Goal: Task Accomplishment & Management: Complete application form

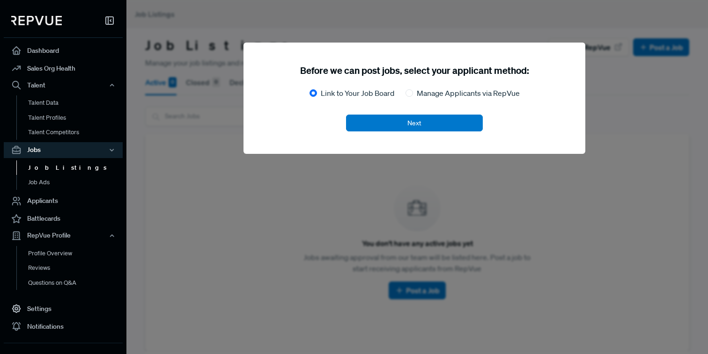
scroll to position [20, 0]
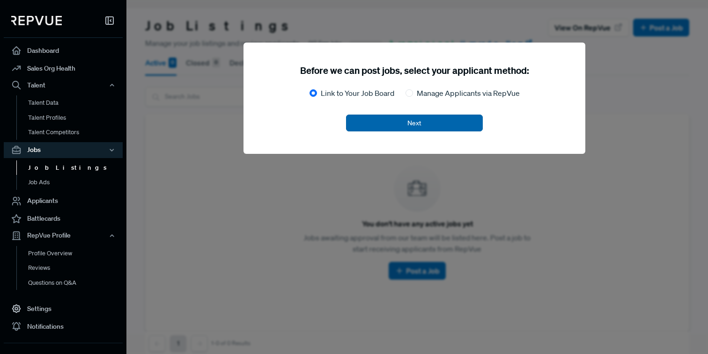
click at [374, 117] on button "Next" at bounding box center [414, 123] width 137 height 17
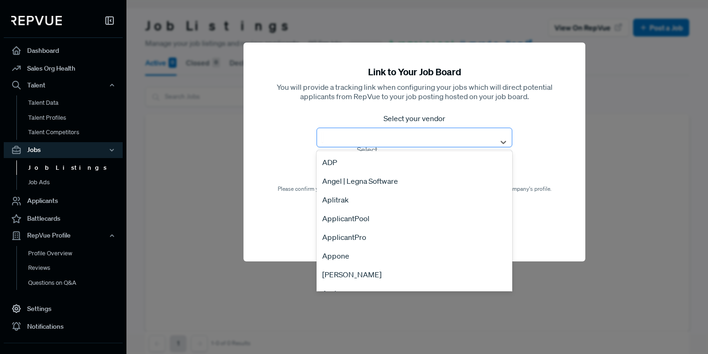
click at [372, 138] on div at bounding box center [406, 136] width 168 height 13
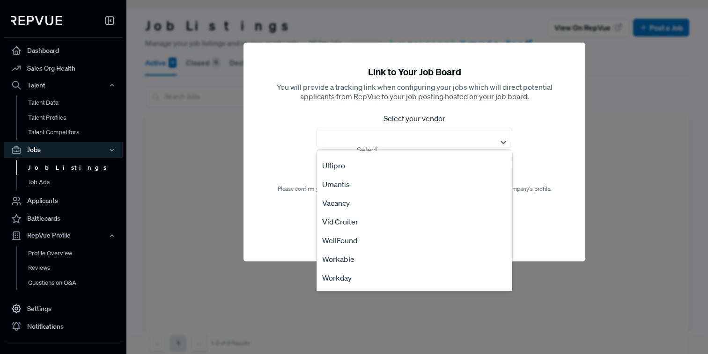
scroll to position [1904, 0]
click at [337, 245] on div "Workday" at bounding box center [414, 243] width 196 height 19
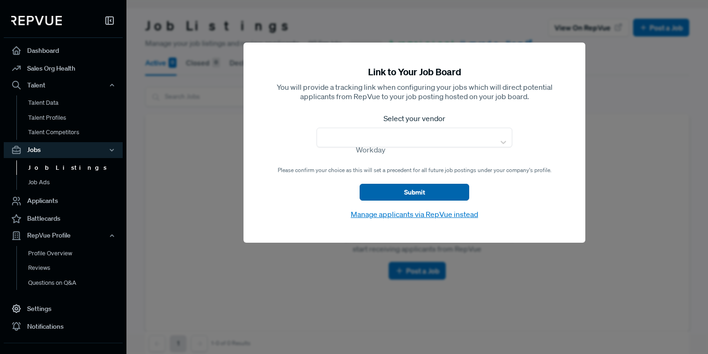
click at [406, 194] on button "Submit" at bounding box center [414, 192] width 110 height 17
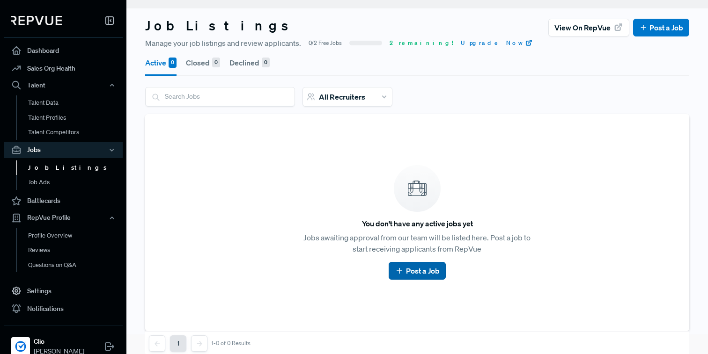
click at [410, 272] on link "Post a Job" at bounding box center [417, 270] width 44 height 11
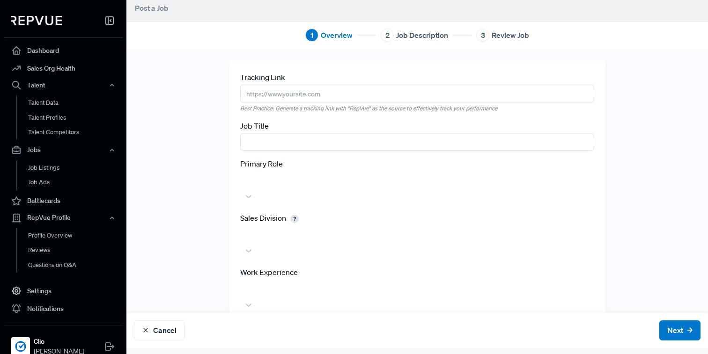
click at [409, 97] on input "text" at bounding box center [417, 93] width 354 height 17
click at [375, 148] on input "text" at bounding box center [417, 141] width 354 height 17
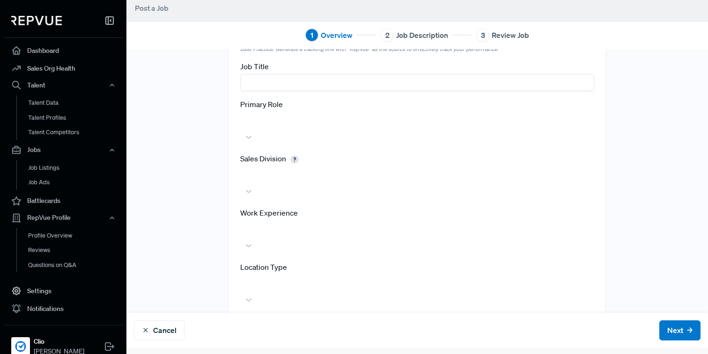
scroll to position [0, 0]
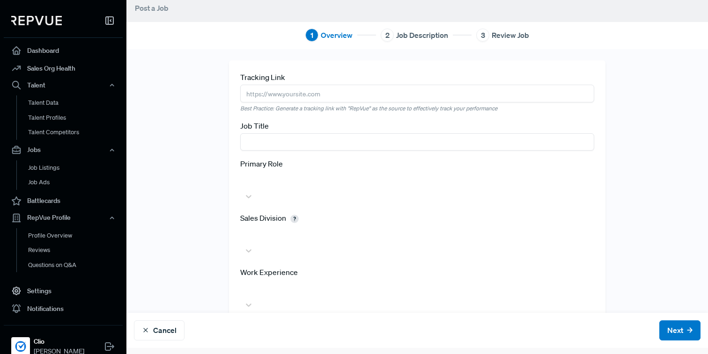
paste input "Business Development Representative"
type input "Business Development Representative"
click at [278, 177] on div at bounding box center [417, 179] width 344 height 13
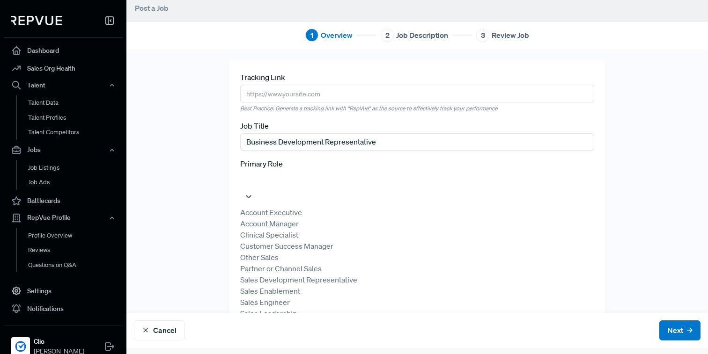
scroll to position [51, 0]
click at [301, 252] on div "Other Sales" at bounding box center [417, 257] width 354 height 11
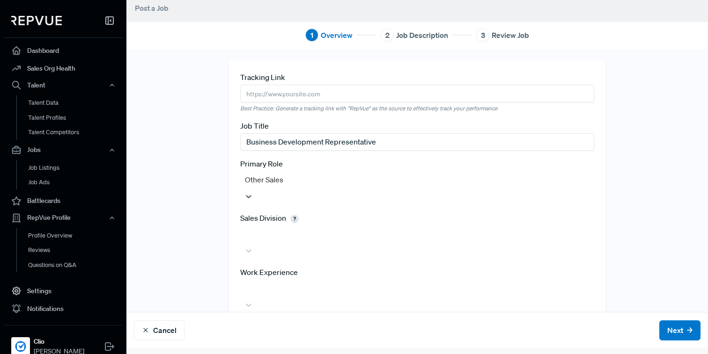
click at [300, 227] on div at bounding box center [417, 233] width 344 height 13
click at [198, 234] on div "Tracking Link Best Practice: Generate a tracking link with "RepVue" as the sour…" at bounding box center [416, 300] width 581 height 481
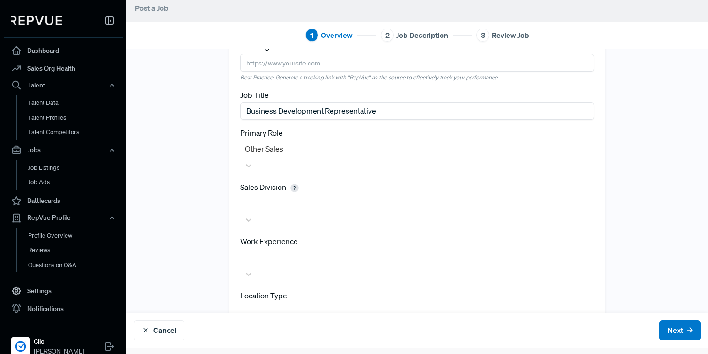
scroll to position [59, 0]
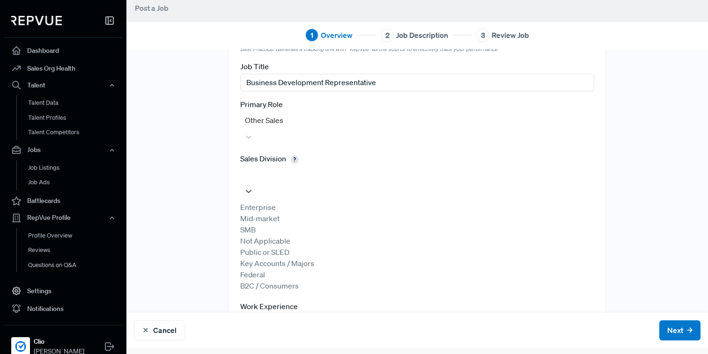
click at [280, 168] on div at bounding box center [417, 174] width 344 height 13
click at [205, 217] on div "Tracking Link Best Practice: Generate a tracking link with "RepVue" as the sour…" at bounding box center [416, 243] width 581 height 485
click at [293, 168] on div at bounding box center [417, 174] width 344 height 13
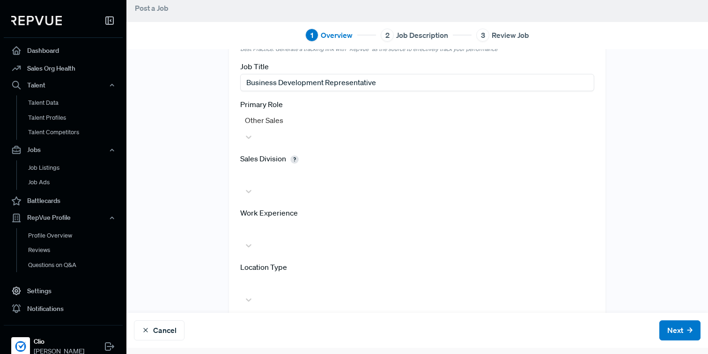
click at [221, 232] on div "Tracking Link Best Practice: Generate a tracking link with "RepVue" as the sour…" at bounding box center [416, 196] width 581 height 391
click at [262, 222] on div at bounding box center [417, 228] width 344 height 13
click at [188, 170] on div "Tracking Link Best Practice: Generate a tracking link with "RepVue" as the sour…" at bounding box center [416, 196] width 581 height 391
click at [260, 168] on div at bounding box center [417, 174] width 344 height 13
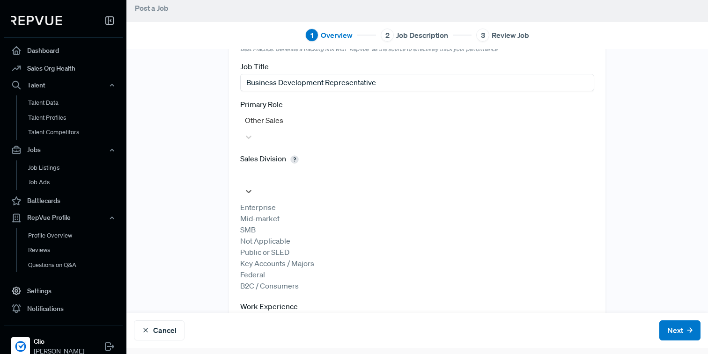
click at [211, 190] on div "Tracking Link Best Practice: Generate a tracking link with "RepVue" as the sour…" at bounding box center [416, 243] width 581 height 485
click at [258, 222] on div at bounding box center [417, 228] width 344 height 13
click at [259, 267] on div "2 years or less" at bounding box center [417, 272] width 354 height 11
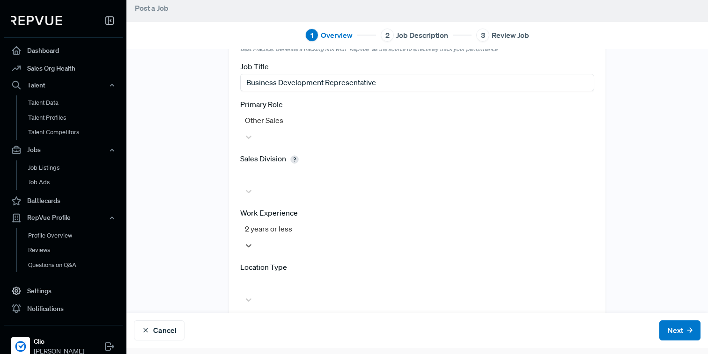
click at [210, 227] on div "Tracking Link Best Practice: Generate a tracking link with "RepVue" as the sour…" at bounding box center [416, 196] width 581 height 391
click at [273, 277] on div at bounding box center [417, 283] width 344 height 13
click at [260, 277] on div at bounding box center [417, 283] width 344 height 13
click at [258, 344] on div "In office / hybrid" at bounding box center [417, 349] width 354 height 11
click at [234, 278] on div "Tracking Link Best Practice: Generate a tracking link with "RepVue" as the sour…" at bounding box center [417, 196] width 376 height 391
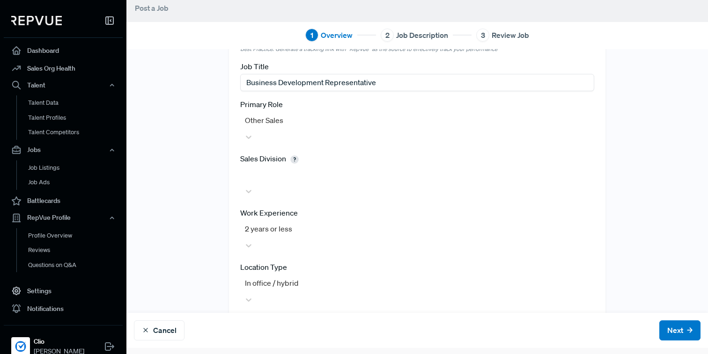
click at [256, 331] on div at bounding box center [417, 337] width 344 height 13
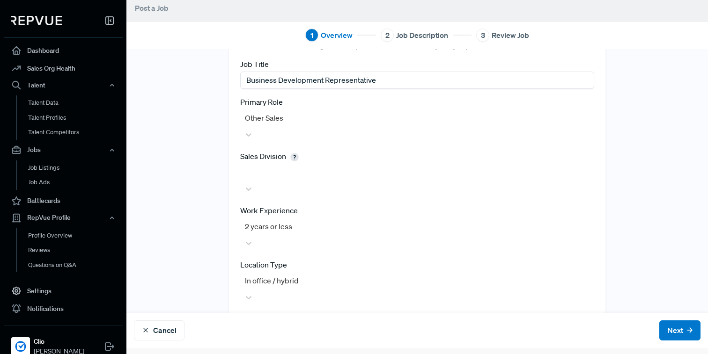
scroll to position [0, 0]
click at [204, 268] on div "Tracking Link Best Practice: Generate a tracking link with "RepVue" as the sour…" at bounding box center [416, 194] width 581 height 391
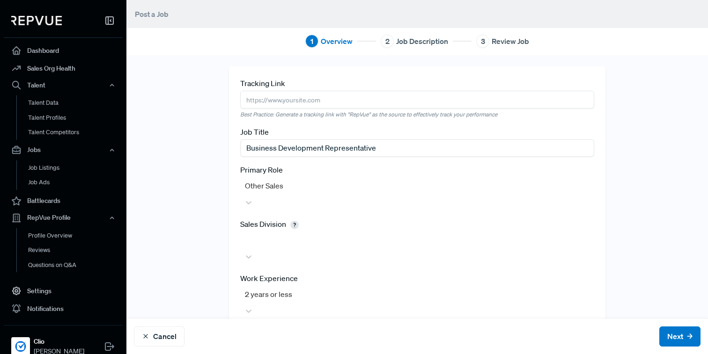
click at [283, 103] on input "text" at bounding box center [417, 99] width 354 height 17
click at [208, 99] on div "Tracking Link Best Practice: Generate a tracking link with "RepVue" as the sour…" at bounding box center [416, 261] width 581 height 391
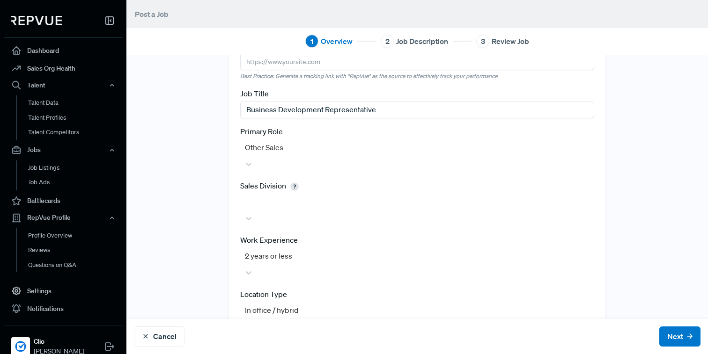
scroll to position [59, 0]
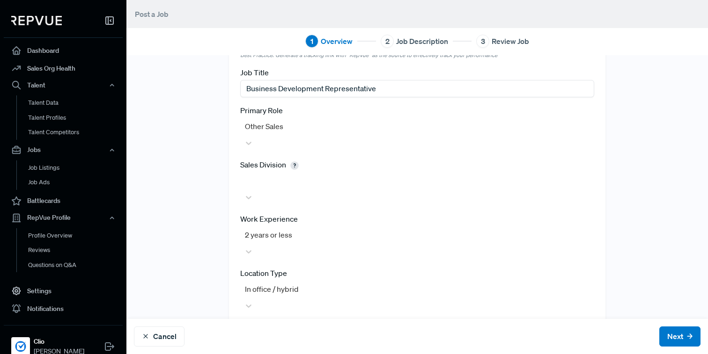
click at [257, 337] on div at bounding box center [417, 343] width 344 height 13
type input "vanc"
type input "calg"
type input "tor"
click at [198, 223] on div "Tracking Link Best Practice: Generate a tracking link with "RepVue" as the sour…" at bounding box center [416, 230] width 581 height 446
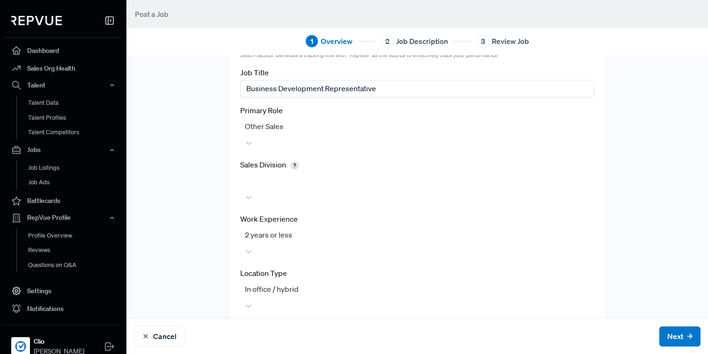
scroll to position [43, 0]
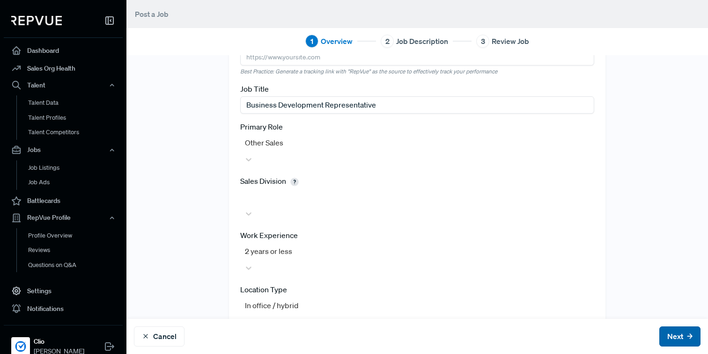
click at [685, 337] on button "Next" at bounding box center [679, 337] width 41 height 20
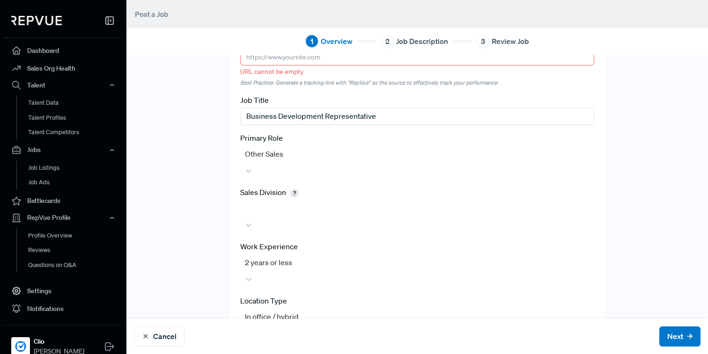
scroll to position [0, 0]
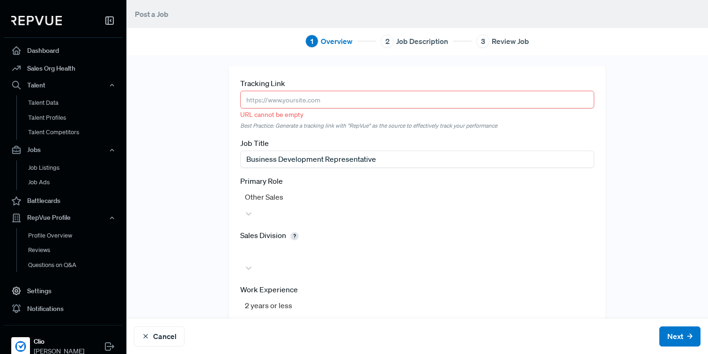
click at [434, 94] on input "text" at bounding box center [417, 99] width 354 height 17
click at [272, 102] on input "text" at bounding box center [417, 99] width 354 height 17
paste input "https://www.clio.com/about/careers/job_id=JOB_POSTING-3-3588/"
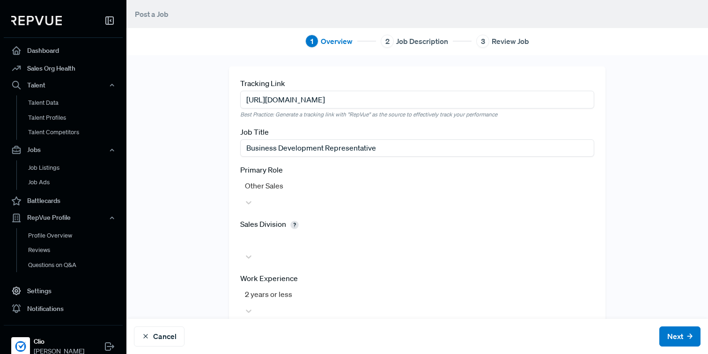
type input "https://www.clio.com/about/careers/job_id=JOB_POSTING-3-3588/"
click at [197, 152] on div "Tracking Link https://www.clio.com/about/careers/job_id=JOB_POSTING-3-3588/ Bes…" at bounding box center [416, 289] width 581 height 446
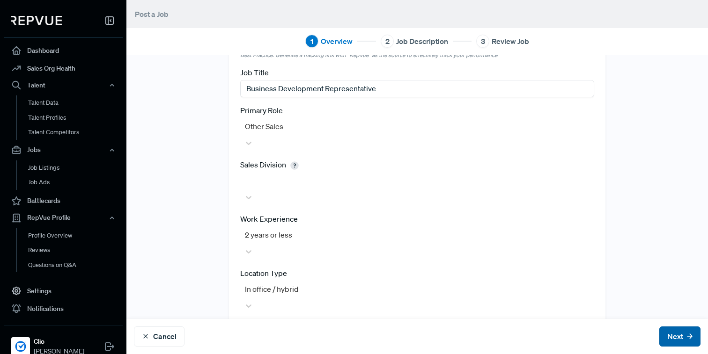
click at [672, 329] on button "Next" at bounding box center [679, 337] width 41 height 20
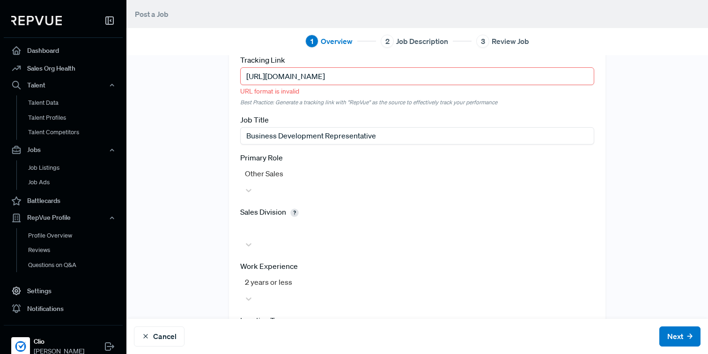
scroll to position [0, 0]
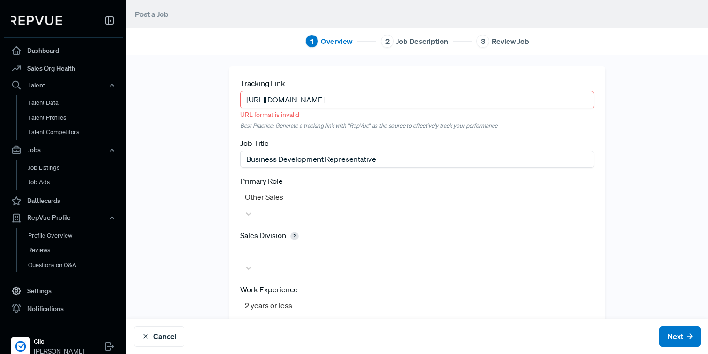
drag, startPoint x: 486, startPoint y: 97, endPoint x: 215, endPoint y: 102, distance: 271.0
click at [215, 102] on div "Tracking Link https://www.clio.com/about/careers/job_id=JOB_POSTING-3-3588/ URL…" at bounding box center [416, 294] width 581 height 457
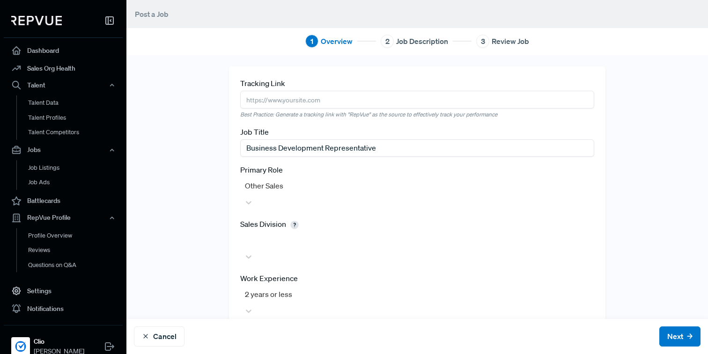
click at [186, 102] on div "Tracking Link Best Practice: Generate a tracking link with "RepVue" as the sour…" at bounding box center [416, 289] width 581 height 446
click at [187, 104] on div "Tracking Link Best Practice: Generate a tracking link with "RepVue" as the sour…" at bounding box center [416, 289] width 581 height 446
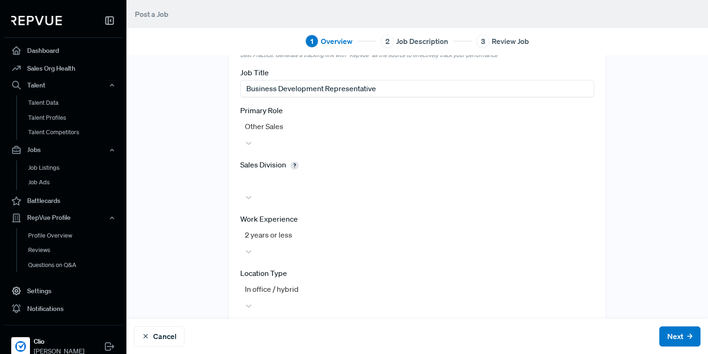
scroll to position [6, 0]
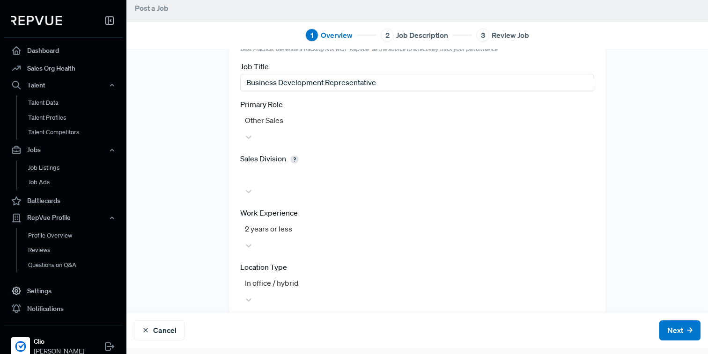
click at [280, 123] on div at bounding box center [417, 120] width 344 height 13
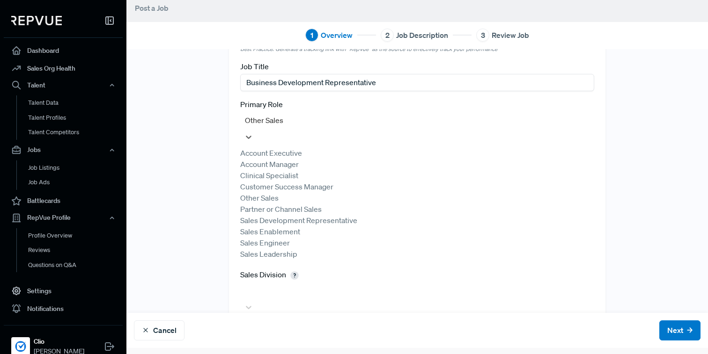
scroll to position [51, 0]
click at [194, 206] on div "Tracking Link Best Practice: Generate a tracking link with "RepVue" as the sour…" at bounding box center [416, 282] width 581 height 562
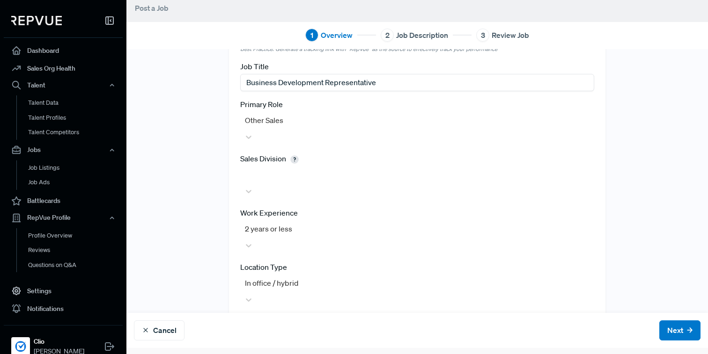
click at [272, 153] on label "Sales Division" at bounding box center [270, 158] width 61 height 11
click at [271, 168] on div at bounding box center [417, 174] width 344 height 13
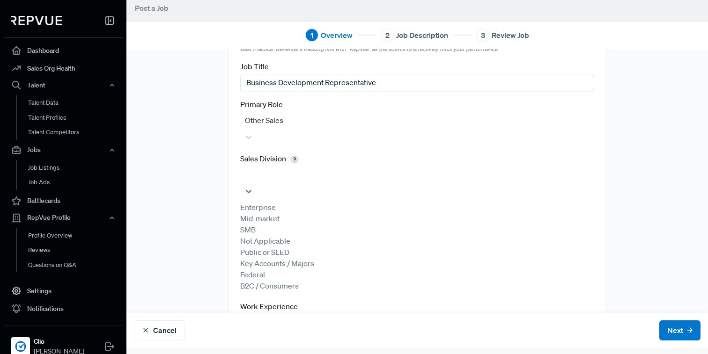
click at [263, 213] on div "Mid-market" at bounding box center [417, 218] width 354 height 11
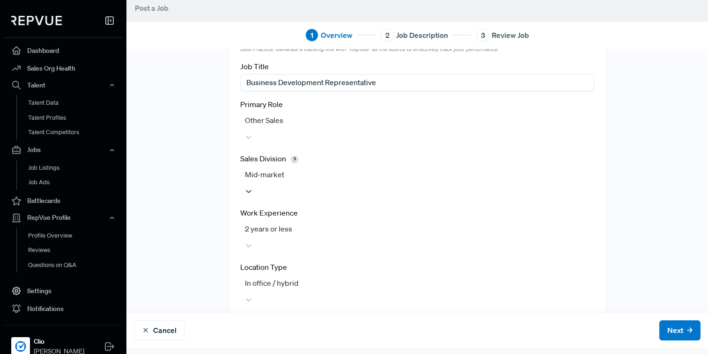
click at [214, 209] on div "Tracking Link Best Practice: Generate a tracking link with "RepVue" as the sour…" at bounding box center [416, 224] width 581 height 446
click at [675, 335] on button "Next" at bounding box center [679, 331] width 41 height 20
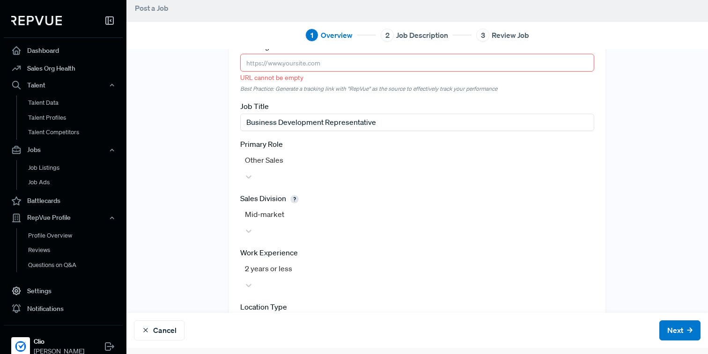
scroll to position [0, 0]
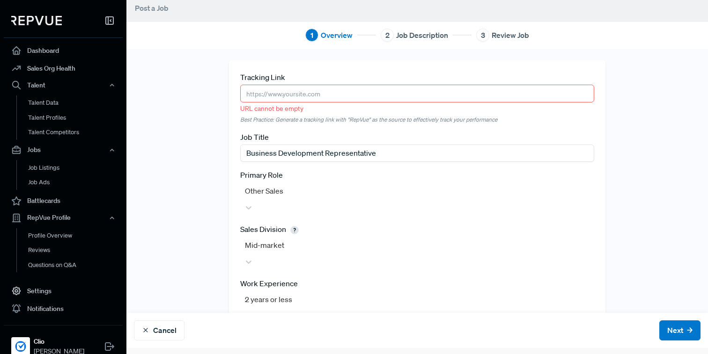
click at [559, 99] on input "text" at bounding box center [417, 93] width 354 height 17
click at [276, 119] on em "Best Practice: Generate a tracking link with "RepVue" as the source to effectiv…" at bounding box center [417, 120] width 354 height 8
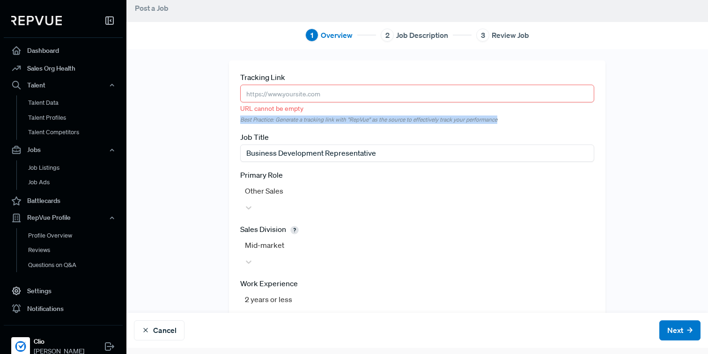
drag, startPoint x: 241, startPoint y: 119, endPoint x: 505, endPoint y: 119, distance: 263.5
click at [505, 119] on em "Best Practice: Generate a tracking link with "RepVue" as the source to effectiv…" at bounding box center [417, 120] width 354 height 8
copy em "Best Practice: Generate a tracking link with "RepVue" as the source to effectiv…"
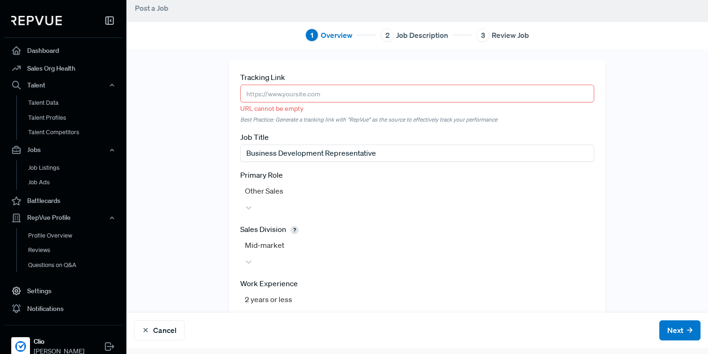
click at [560, 116] on em "Best Practice: Generate a tracking link with "RepVue" as the source to effectiv…" at bounding box center [417, 120] width 354 height 8
click at [190, 101] on div "Tracking Link URL cannot be empty Best Practice: Generate a tracking link with …" at bounding box center [416, 288] width 581 height 457
click at [246, 100] on input "text" at bounding box center [417, 93] width 354 height 17
click at [218, 113] on div "Tracking Link URL cannot be empty Best Practice: Generate a tracking link with …" at bounding box center [416, 288] width 581 height 457
click at [256, 99] on input "text" at bounding box center [417, 93] width 354 height 17
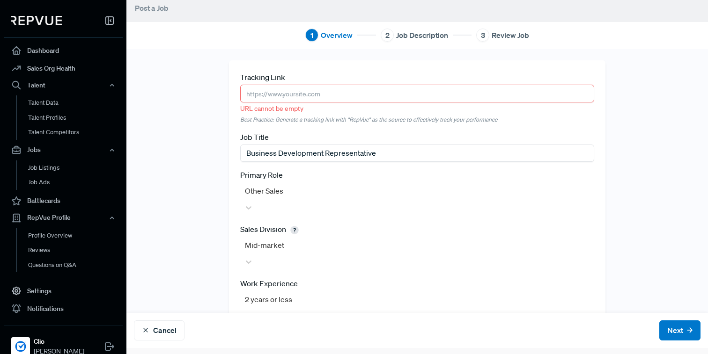
scroll to position [71, 0]
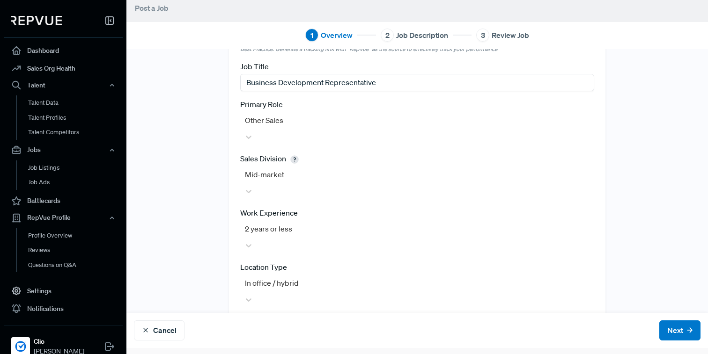
type input "cana"
click at [631, 177] on div "Tracking Link URL cannot be empty Best Practice: Generate a tracking link with …" at bounding box center [416, 229] width 581 height 479
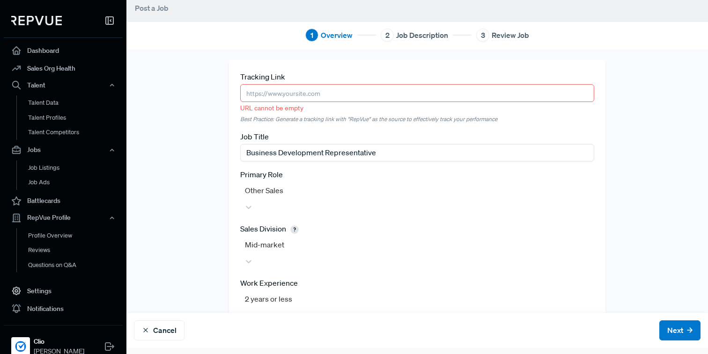
click at [556, 87] on input "text" at bounding box center [417, 92] width 354 height 17
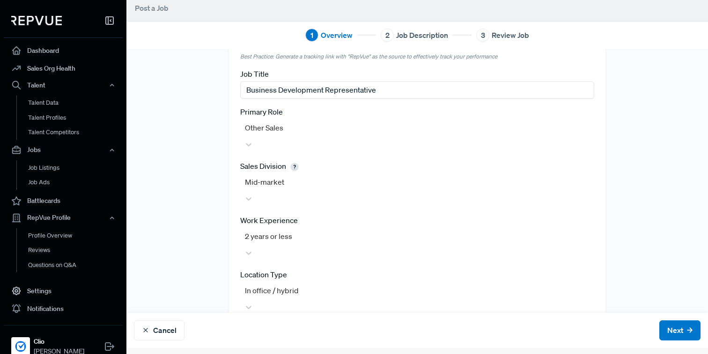
scroll to position [64, 0]
click at [211, 137] on div "Tracking Link URL cannot be empty Best Practice: Generate a tracking link with …" at bounding box center [416, 235] width 581 height 479
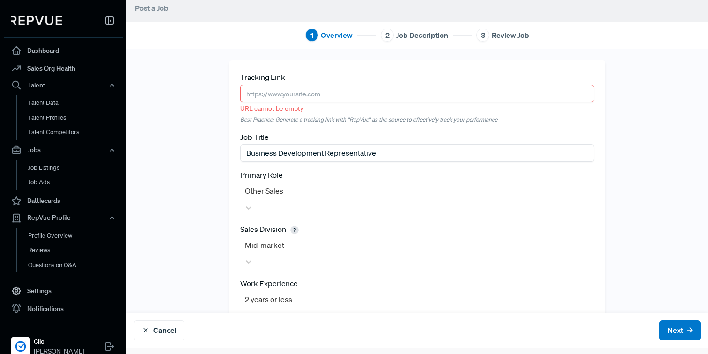
click at [283, 93] on input "text" at bounding box center [417, 93] width 354 height 17
paste input "https://employer.repvue.com/jobs/new"
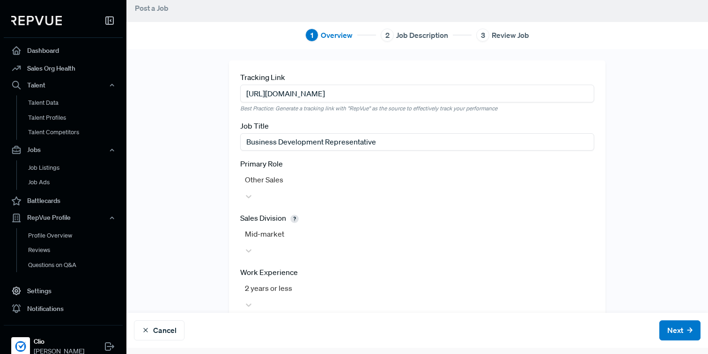
type input "https://employer.repvue.com/jobs/new"
click at [213, 119] on div "Tracking Link https://employer.repvue.com/jobs/new Best Practice: Generate a tr…" at bounding box center [416, 294] width 581 height 468
click at [681, 333] on button "Next" at bounding box center [679, 331] width 41 height 20
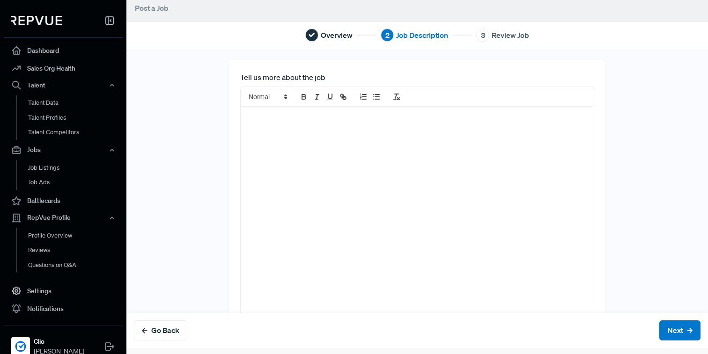
click at [577, 180] on div at bounding box center [417, 218] width 353 height 223
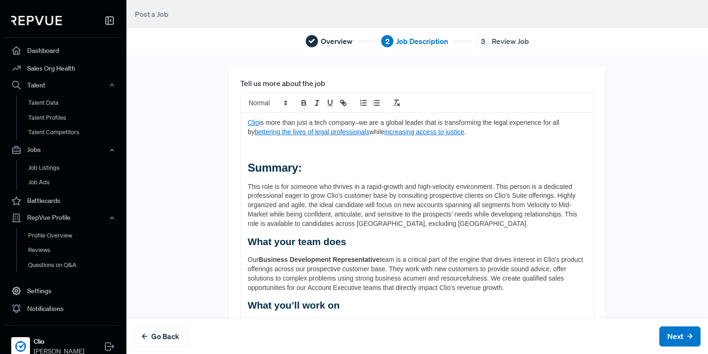
click at [286, 148] on p at bounding box center [417, 149] width 339 height 9
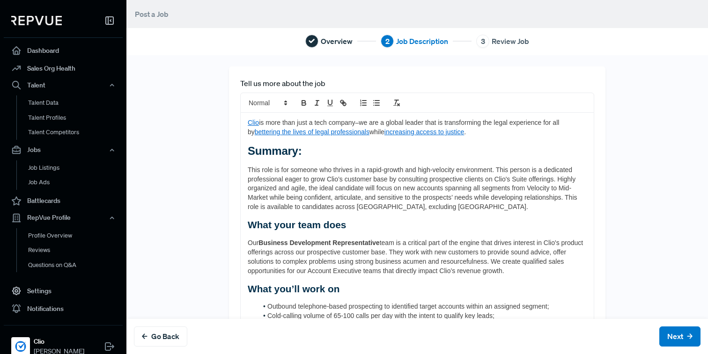
click at [191, 146] on div "Tell us more about the job Clio is more than just a tech company–we are a globa…" at bounding box center [416, 253] width 581 height 374
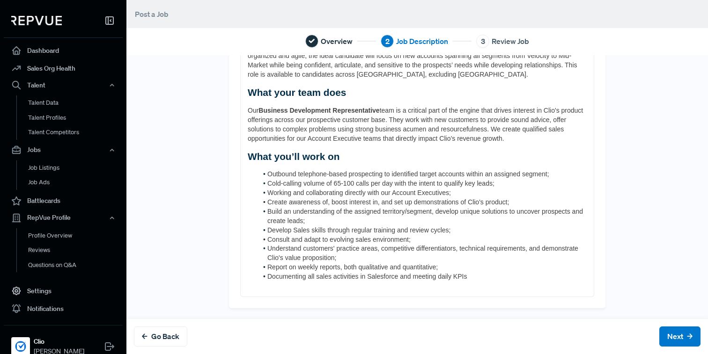
scroll to position [6, 0]
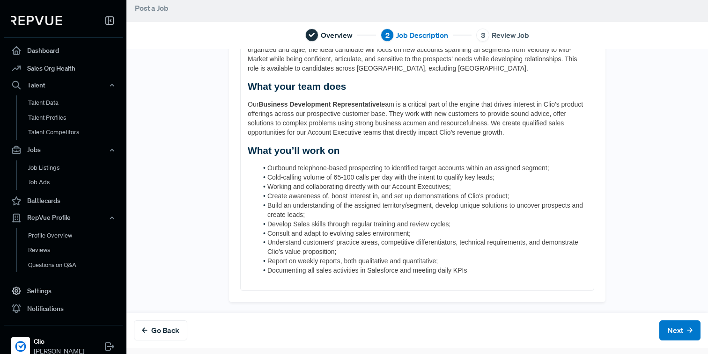
click at [484, 268] on li "Documenting all sales activities in Salesforce and meeting daily KPIs" at bounding box center [421, 270] width 329 height 9
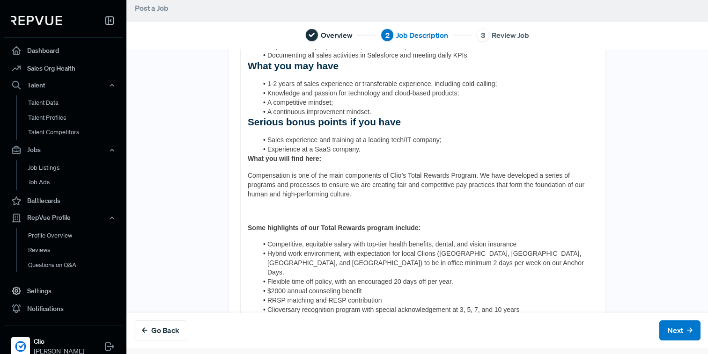
scroll to position [331, 0]
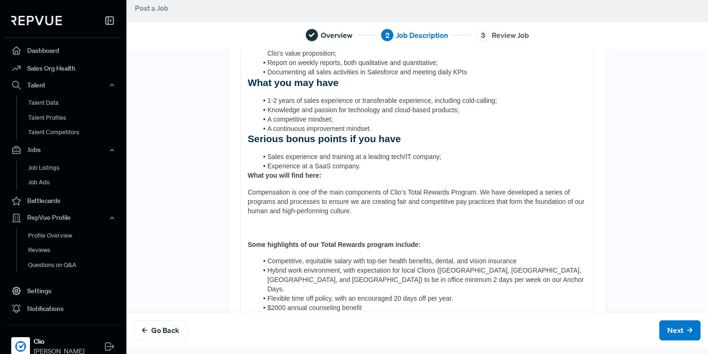
click at [250, 82] on strong "What you may have" at bounding box center [293, 82] width 91 height 11
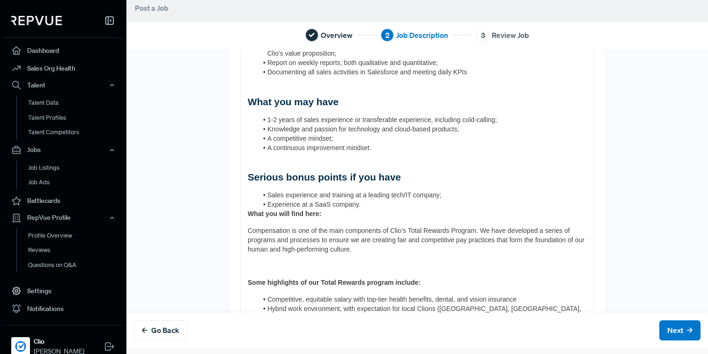
click at [249, 213] on strong "What you will find here:" at bounding box center [284, 213] width 73 height 7
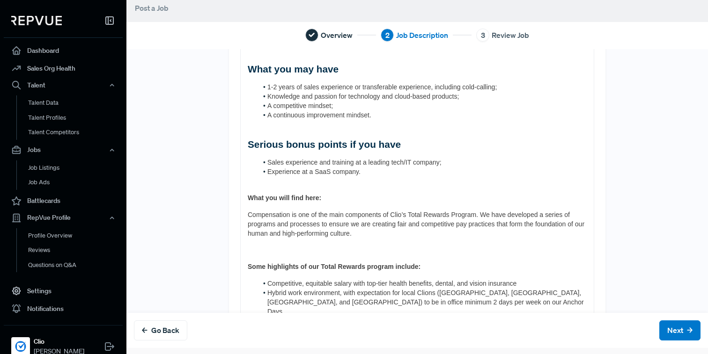
scroll to position [424, 0]
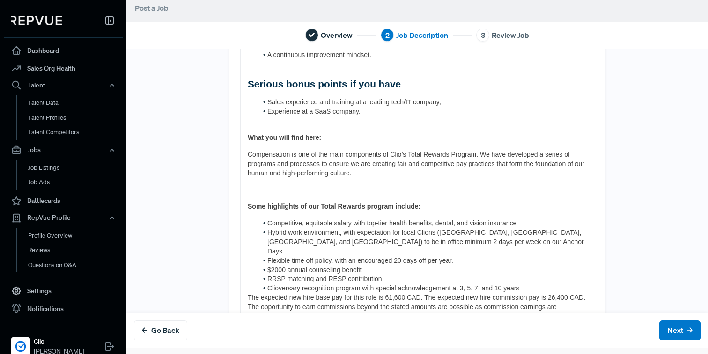
click at [257, 192] on p at bounding box center [417, 189] width 339 height 9
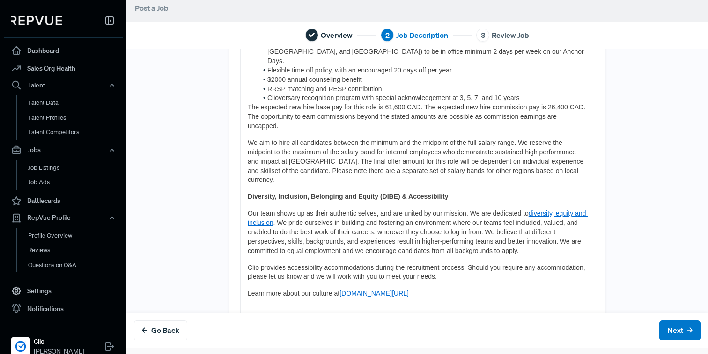
scroll to position [588, 0]
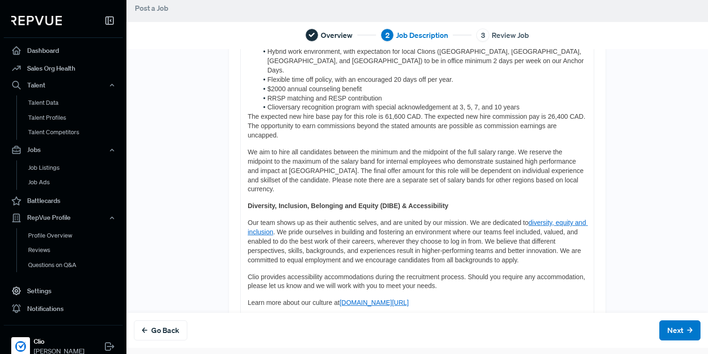
click at [250, 113] on span "The expected new hire base pay for this role is 61,600 CAD. The expected new hi…" at bounding box center [417, 126] width 339 height 26
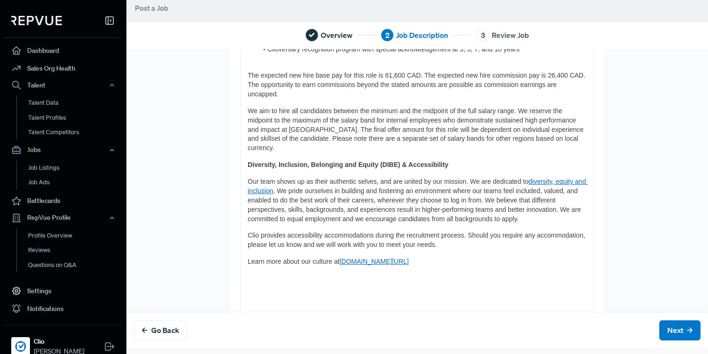
scroll to position [660, 0]
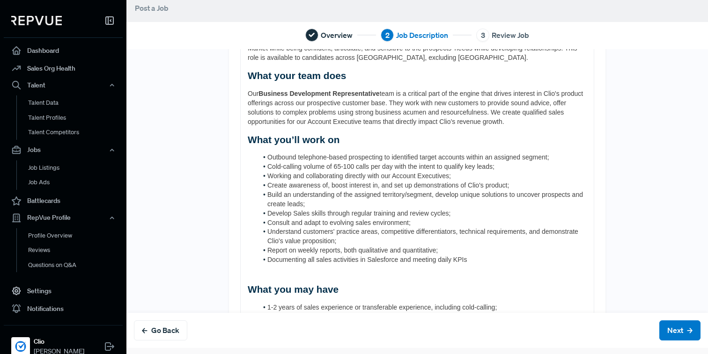
scroll to position [221, 0]
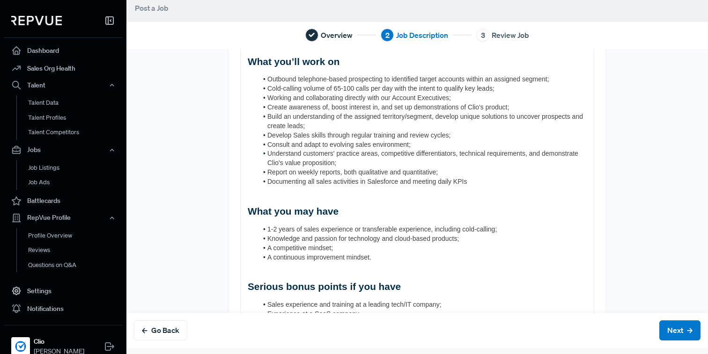
click at [363, 203] on div "Clio is more than just a tech company–we are a global leader that is transformi…" at bounding box center [417, 291] width 353 height 812
click at [298, 271] on h2 at bounding box center [417, 268] width 339 height 12
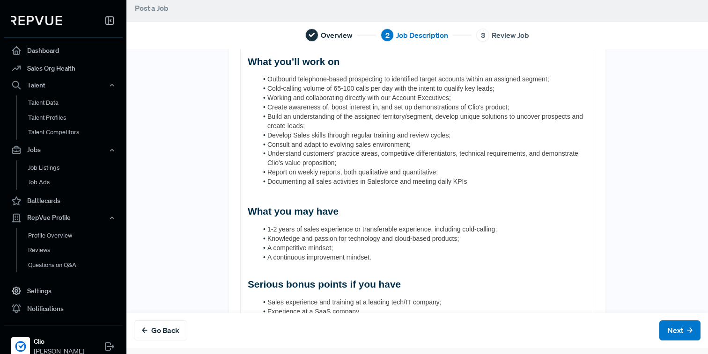
click at [249, 253] on ol "1-2 years of sales experience or transferable experience, including cold-callin…" at bounding box center [417, 243] width 339 height 37
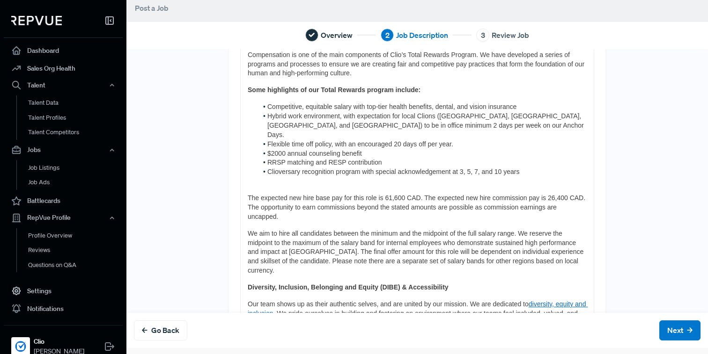
scroll to position [512, 0]
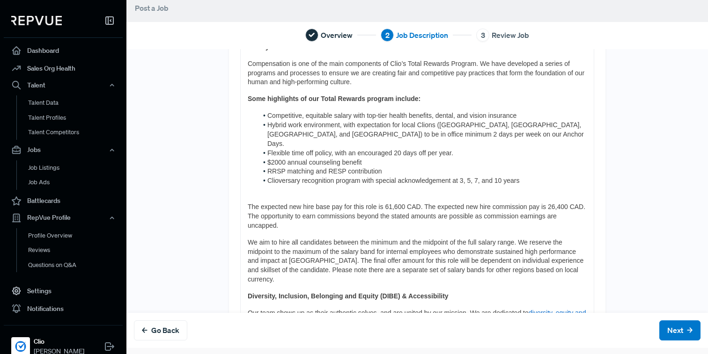
click at [309, 186] on p at bounding box center [417, 190] width 339 height 9
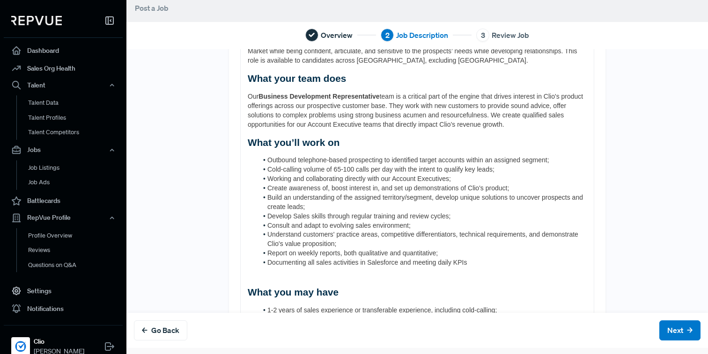
scroll to position [0, 0]
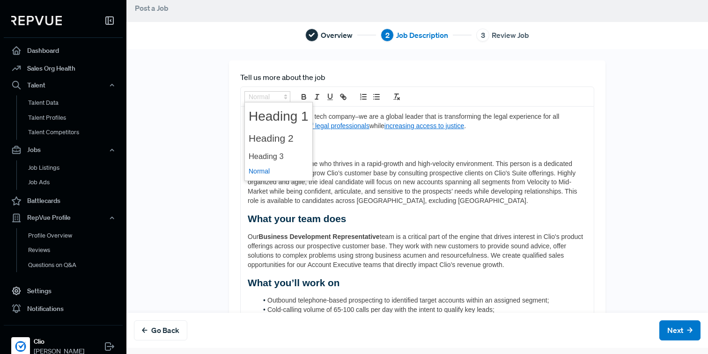
click at [276, 97] on span at bounding box center [267, 96] width 46 height 11
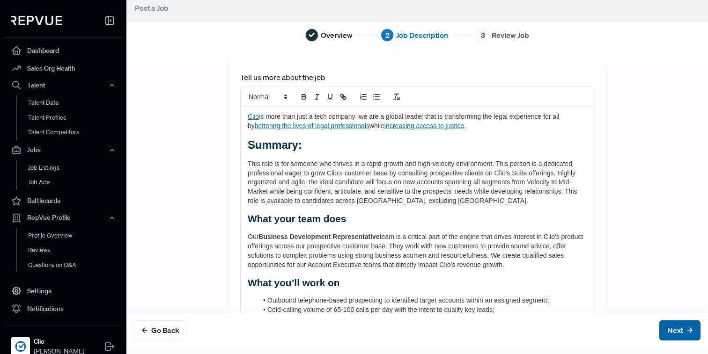
click at [671, 329] on button "Next" at bounding box center [679, 331] width 41 height 20
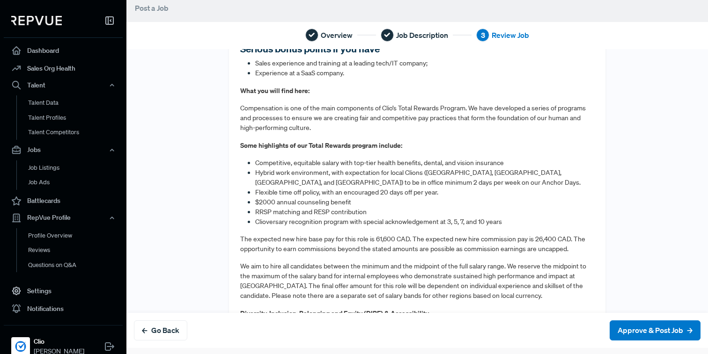
scroll to position [740, 0]
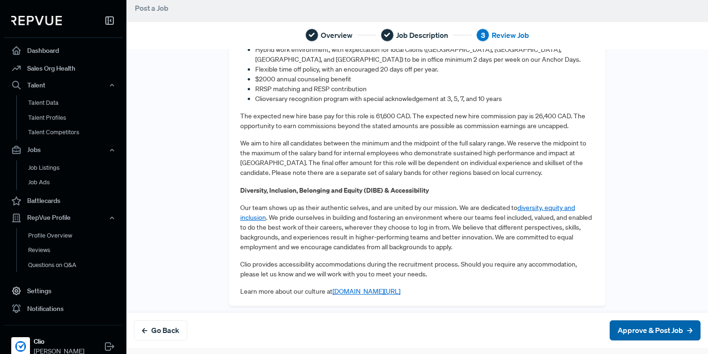
click at [639, 330] on button "Approve & Post Job" at bounding box center [654, 331] width 91 height 20
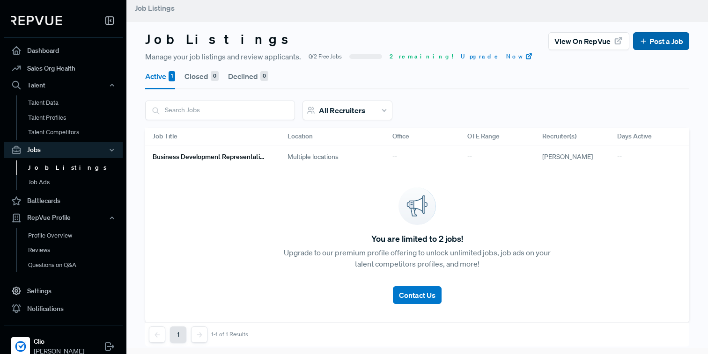
click at [658, 44] on link "Post a Job" at bounding box center [661, 41] width 44 height 11
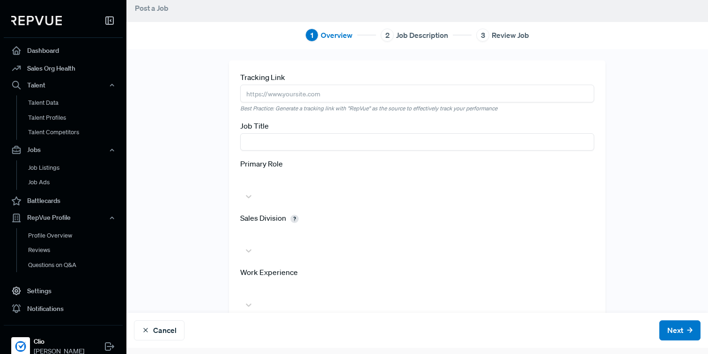
click at [413, 93] on input "text" at bounding box center [417, 93] width 354 height 17
click at [271, 90] on input "text" at bounding box center [417, 93] width 354 height 17
paste input "https://employer.repvue.com/jobs/new"
type input "https://employer.repvue.com/jobs/new"
click at [277, 140] on input "text" at bounding box center [417, 141] width 354 height 17
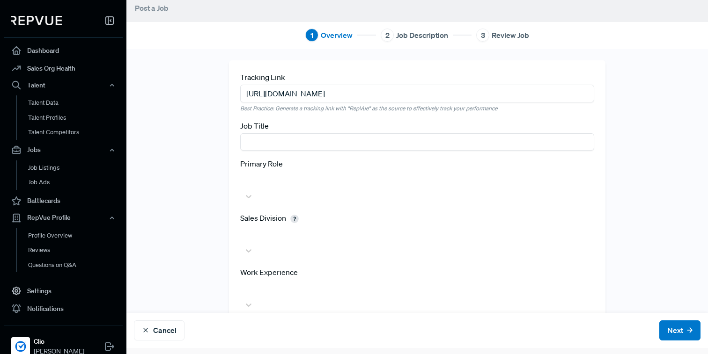
paste input "Account Executive, Strategic & Mid-Market Customer Sales"
type input "Account Executive, Strategic & Mid-Market Customer Sales"
click at [285, 181] on div at bounding box center [417, 179] width 344 height 13
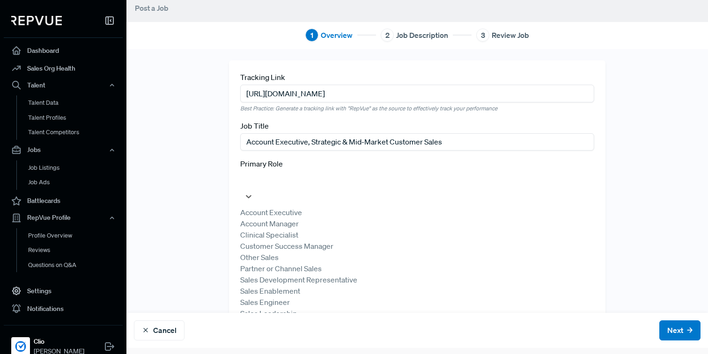
click at [282, 207] on div "Account Executive" at bounding box center [417, 212] width 354 height 11
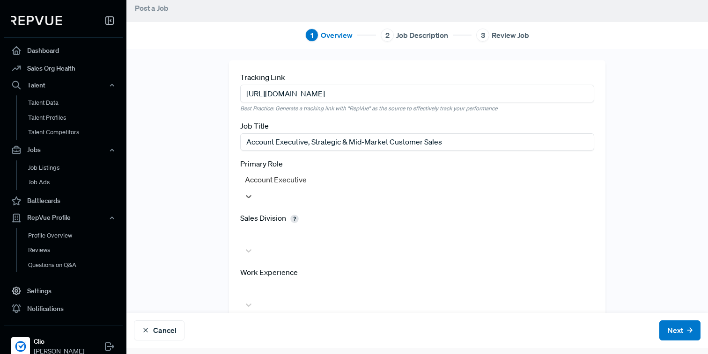
scroll to position [59, 0]
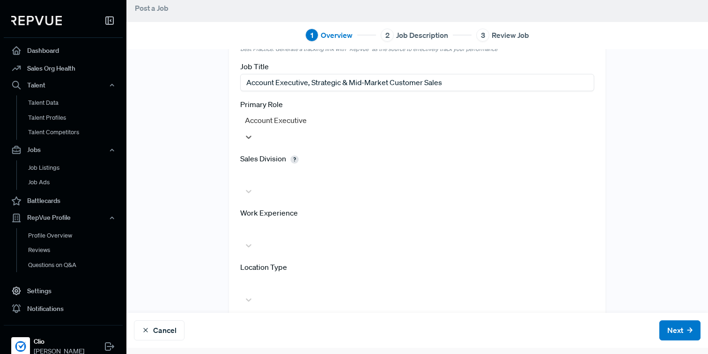
click at [289, 168] on div at bounding box center [417, 174] width 344 height 13
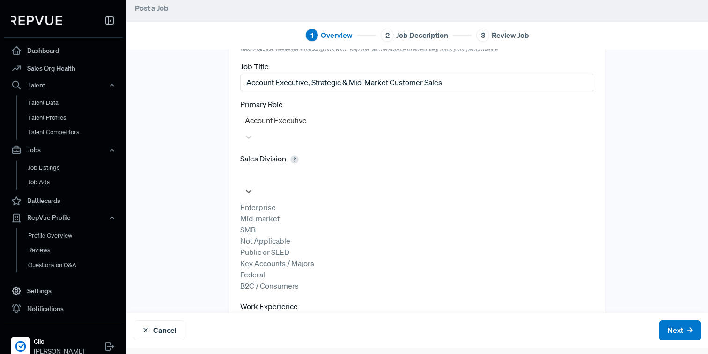
click at [278, 213] on div "Mid-market" at bounding box center [417, 218] width 354 height 11
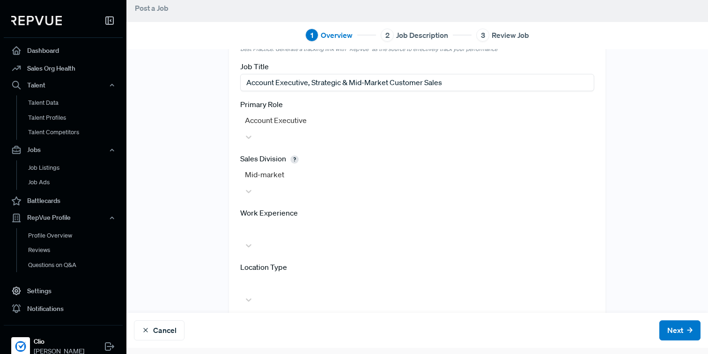
click at [190, 198] on div "Tracking Link https://employer.repvue.com/jobs/new Best Practice: Generate a tr…" at bounding box center [416, 196] width 581 height 391
click at [266, 222] on div at bounding box center [417, 228] width 344 height 13
click at [266, 168] on div at bounding box center [417, 174] width 344 height 13
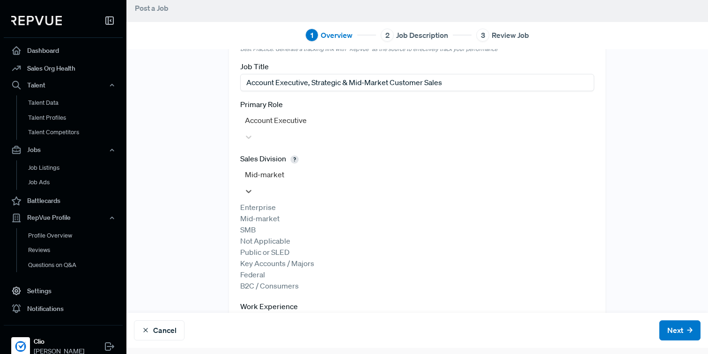
scroll to position [13, 0]
click at [189, 239] on div "Tracking Link https://employer.repvue.com/jobs/new Best Practice: Generate a tr…" at bounding box center [416, 243] width 581 height 485
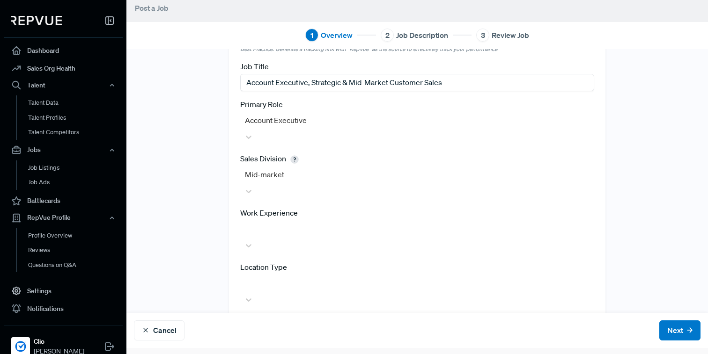
click at [275, 220] on div at bounding box center [417, 228] width 354 height 17
click at [173, 183] on div "Tracking Link https://employer.repvue.com/jobs/new Best Practice: Generate a tr…" at bounding box center [416, 232] width 581 height 462
click at [260, 222] on div at bounding box center [417, 228] width 344 height 13
click at [270, 278] on div "3-4 years" at bounding box center [417, 283] width 354 height 11
click at [263, 275] on div at bounding box center [417, 292] width 354 height 34
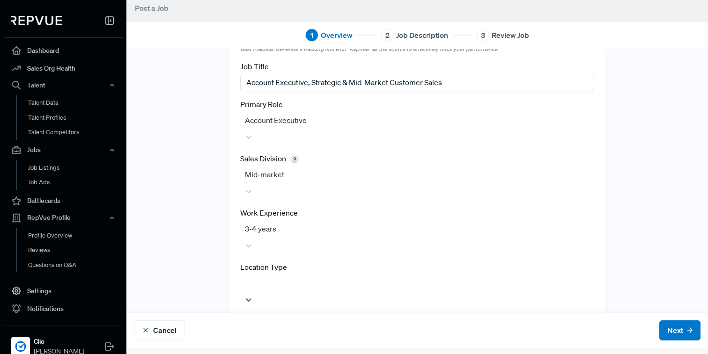
click at [261, 277] on div at bounding box center [417, 283] width 344 height 13
click at [282, 344] on div "In office / hybrid" at bounding box center [417, 349] width 354 height 11
click at [284, 331] on div at bounding box center [417, 337] width 344 height 13
type input "tor"
type input "cal"
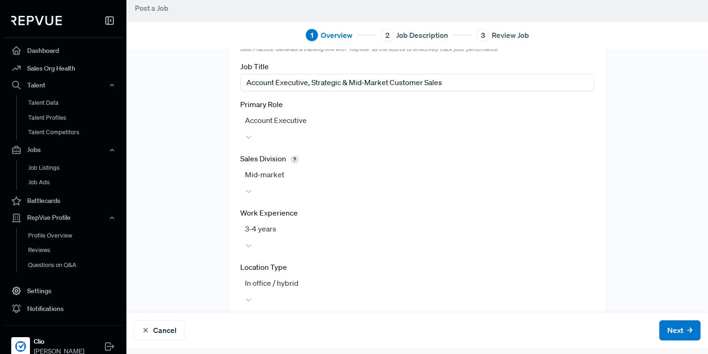
type input "vanc"
type input "can"
click at [673, 329] on button "Next" at bounding box center [679, 331] width 41 height 20
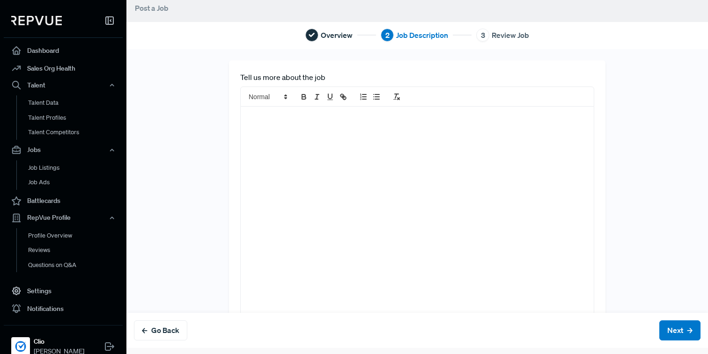
click at [453, 153] on div at bounding box center [417, 218] width 353 height 223
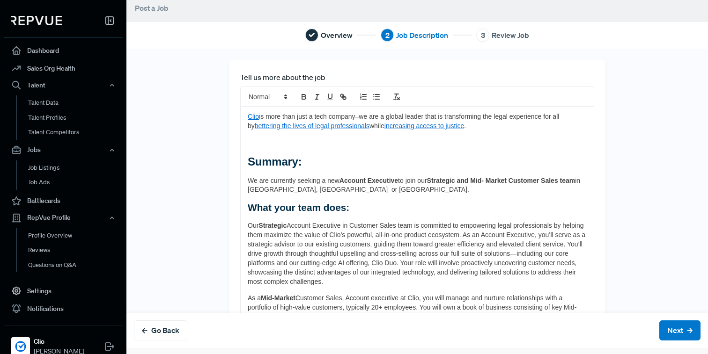
click at [275, 139] on p at bounding box center [417, 143] width 339 height 9
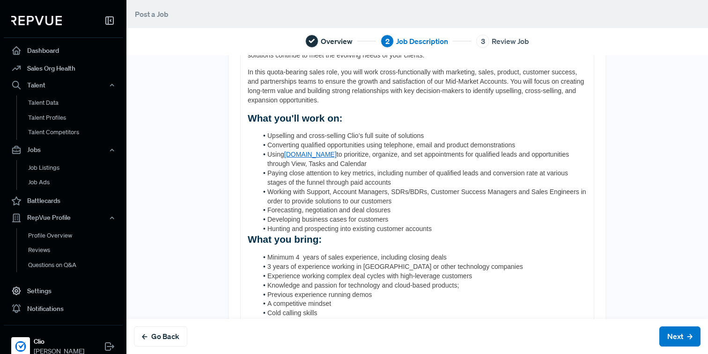
scroll to position [291, 0]
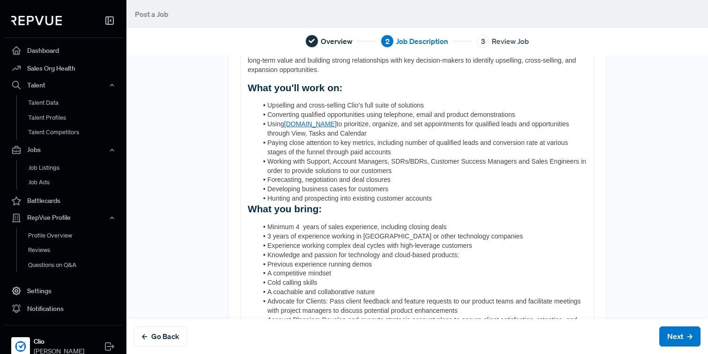
click at [250, 207] on span "What you bring:" at bounding box center [285, 209] width 74 height 11
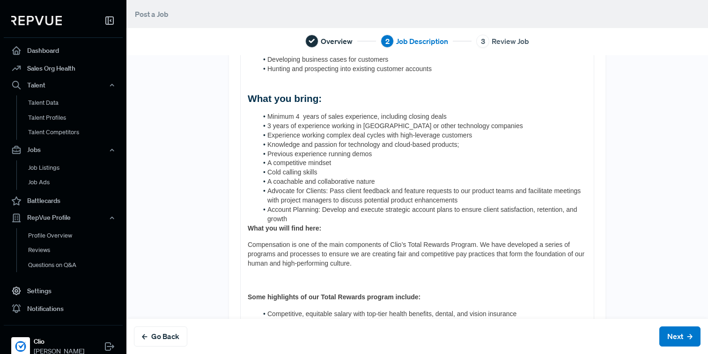
scroll to position [477, 0]
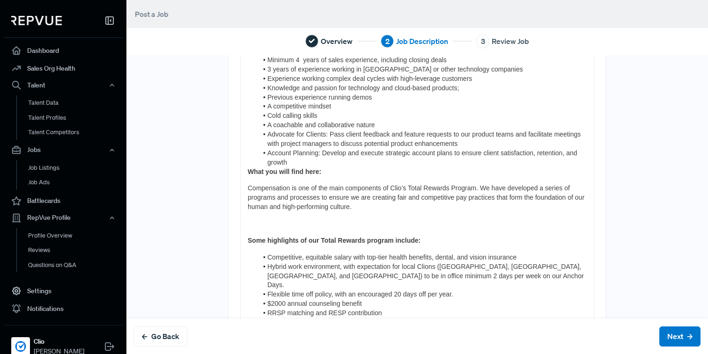
click at [246, 171] on div "Clio is more than just a tech company–we are a global leader that is transformi…" at bounding box center [417, 99] width 353 height 926
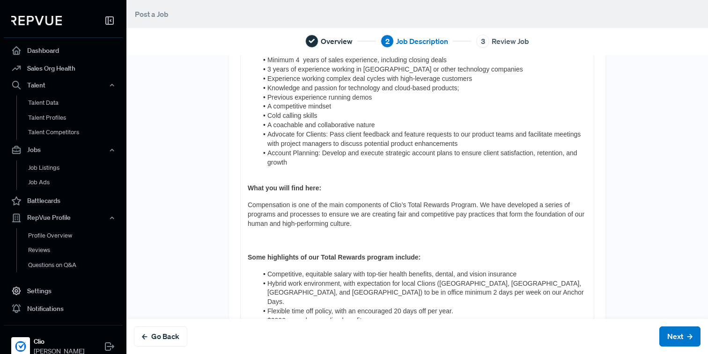
click at [247, 238] on div "Clio is more than just a tech company–we are a global leader that is transformi…" at bounding box center [417, 107] width 353 height 943
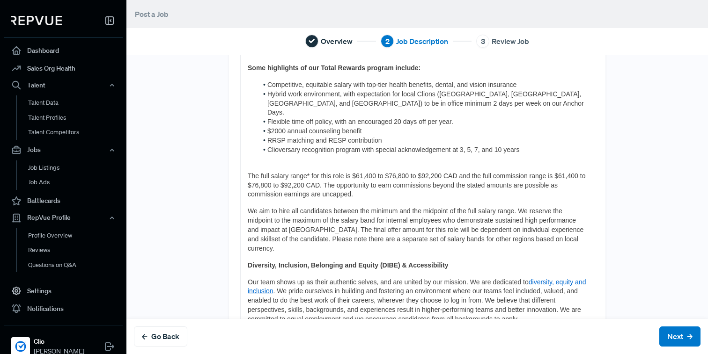
scroll to position [659, 0]
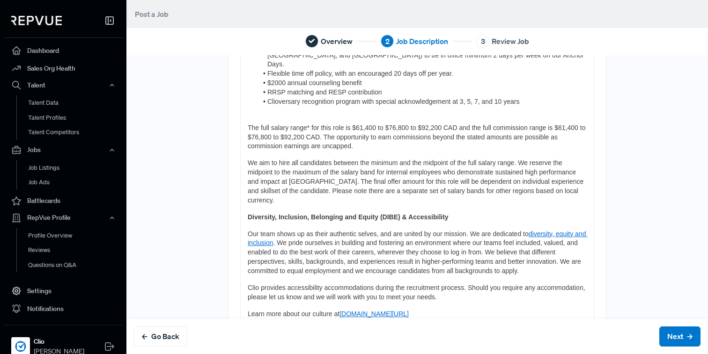
scroll to position [725, 0]
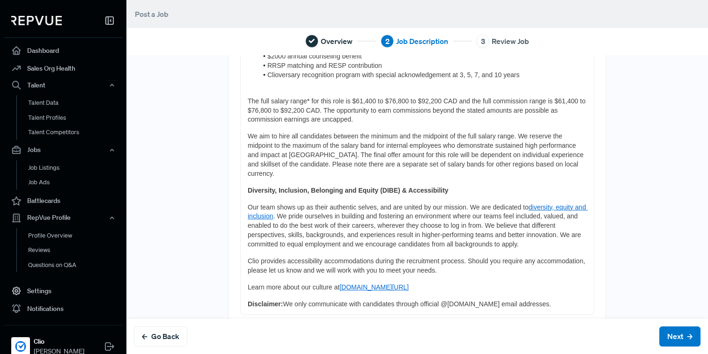
click at [674, 335] on button "Next" at bounding box center [679, 337] width 41 height 20
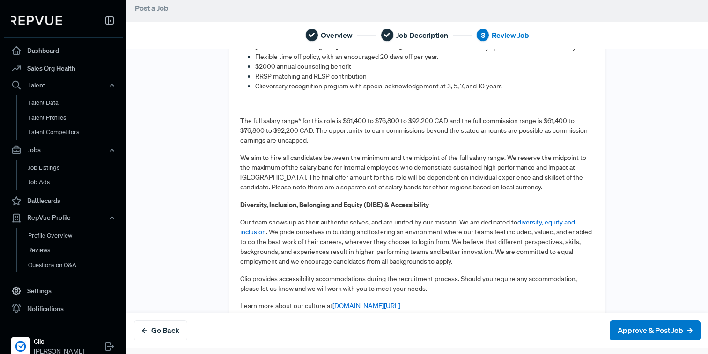
scroll to position [853, 0]
click at [667, 325] on button "Approve & Post Job" at bounding box center [654, 331] width 91 height 20
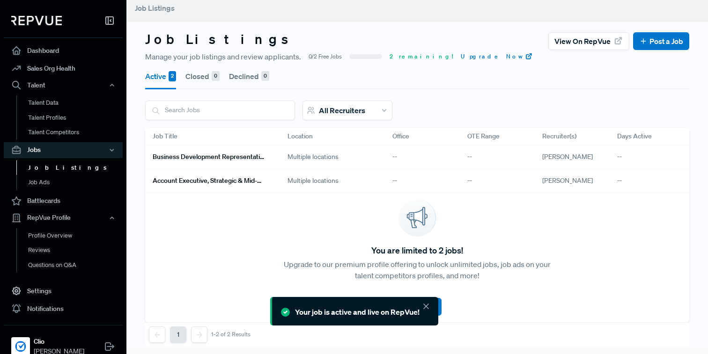
click at [561, 156] on span "[PERSON_NAME]" at bounding box center [567, 157] width 51 height 8
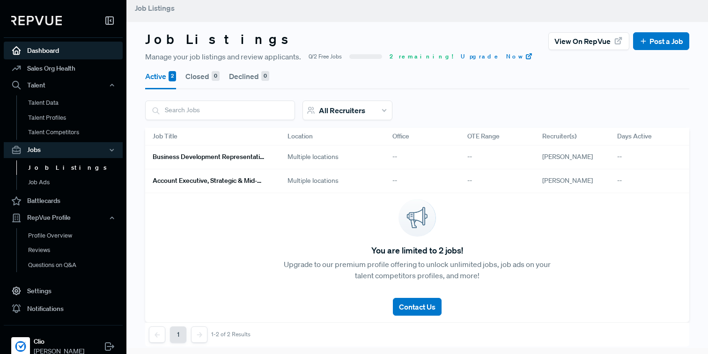
click at [86, 51] on link "Dashboard" at bounding box center [63, 51] width 119 height 18
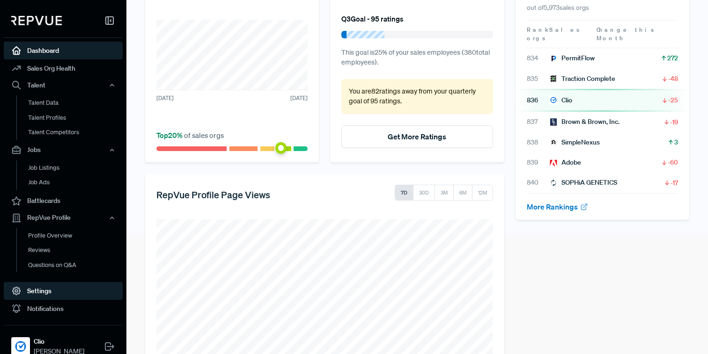
click at [30, 293] on link "Settings" at bounding box center [63, 291] width 119 height 18
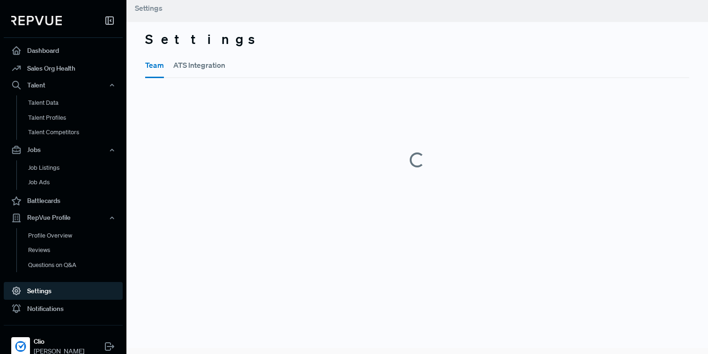
scroll to position [6, 0]
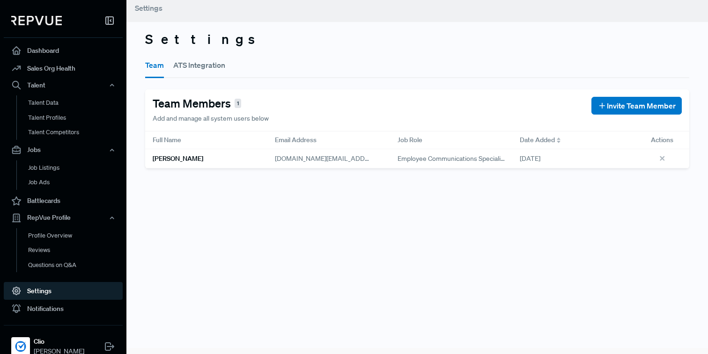
click at [203, 158] on h6 "[PERSON_NAME]" at bounding box center [178, 159] width 51 height 8
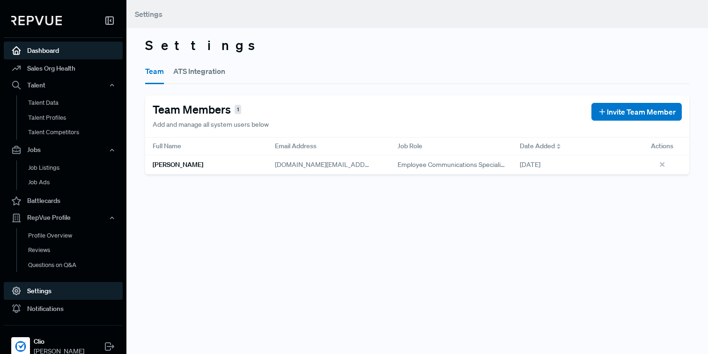
click at [87, 51] on link "Dashboard" at bounding box center [63, 51] width 119 height 18
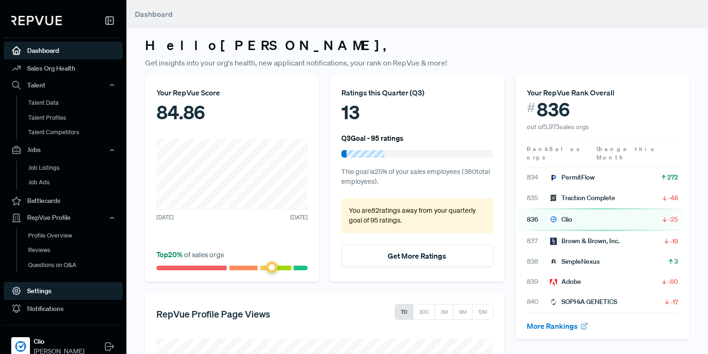
click at [73, 291] on link "Settings" at bounding box center [63, 291] width 119 height 18
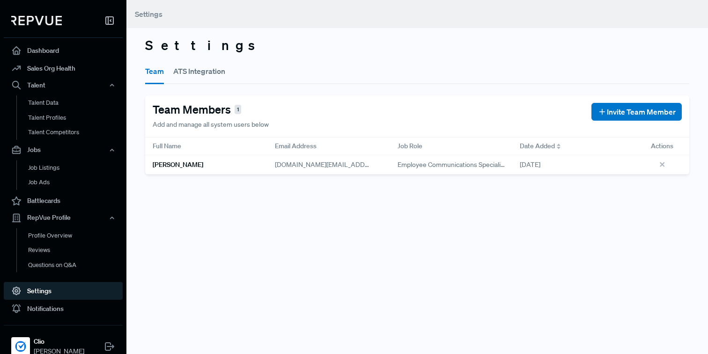
click at [197, 76] on button "ATS Integration" at bounding box center [199, 71] width 52 height 26
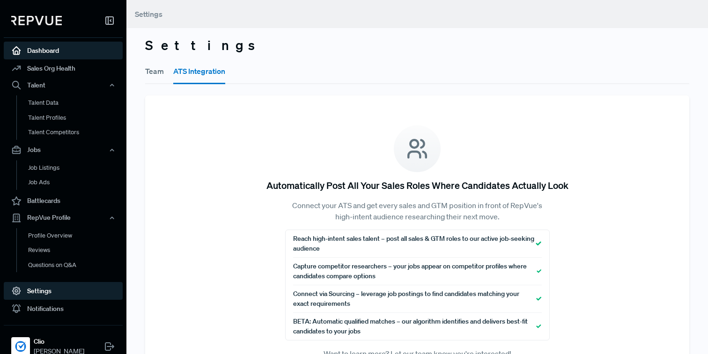
click at [82, 46] on link "Dashboard" at bounding box center [63, 51] width 119 height 18
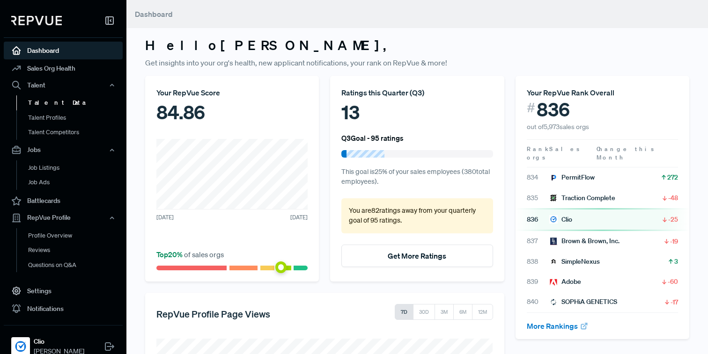
click at [72, 106] on link "Talent Data" at bounding box center [75, 102] width 119 height 15
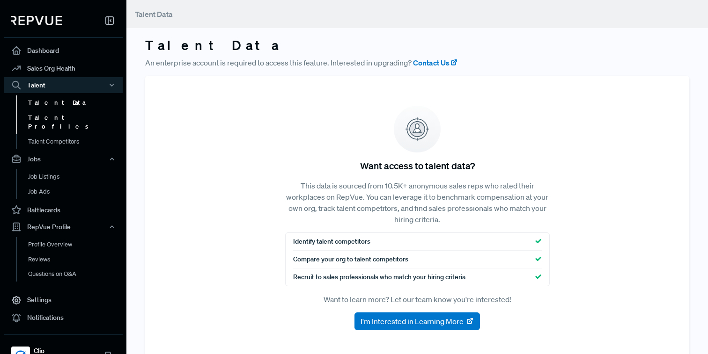
click at [67, 116] on link "Talent Profiles" at bounding box center [75, 122] width 119 height 24
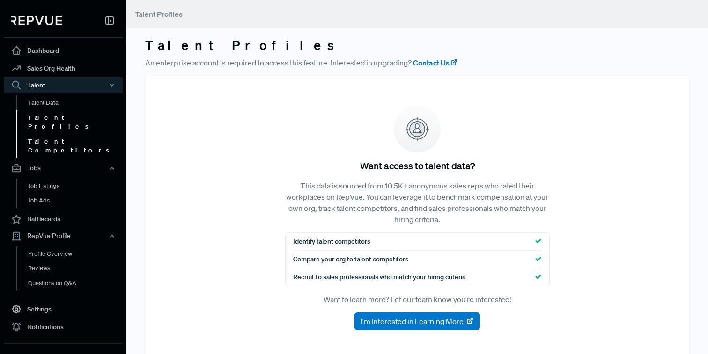
click at [65, 134] on link "Talent Competitors" at bounding box center [75, 146] width 119 height 24
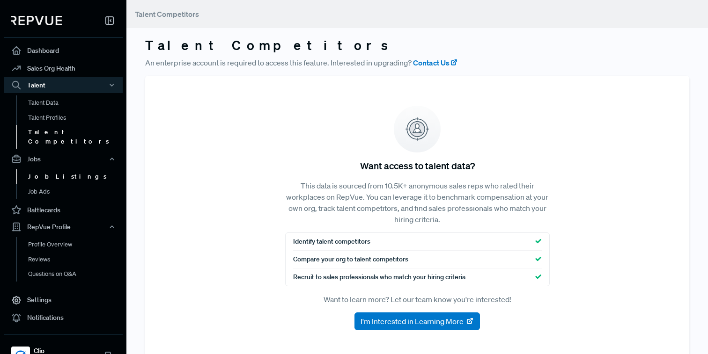
click at [53, 169] on link "Job Listings" at bounding box center [75, 176] width 119 height 15
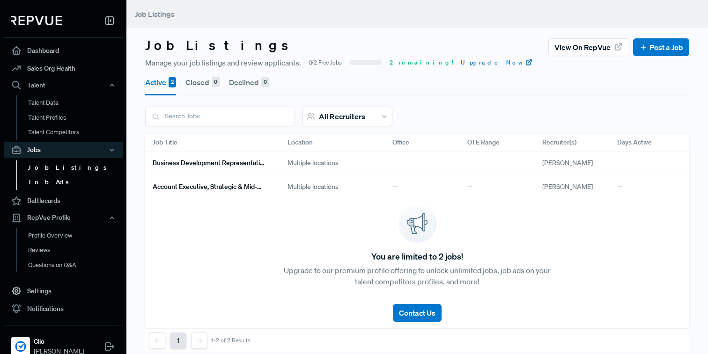
click at [48, 182] on link "Job Ads" at bounding box center [75, 182] width 119 height 15
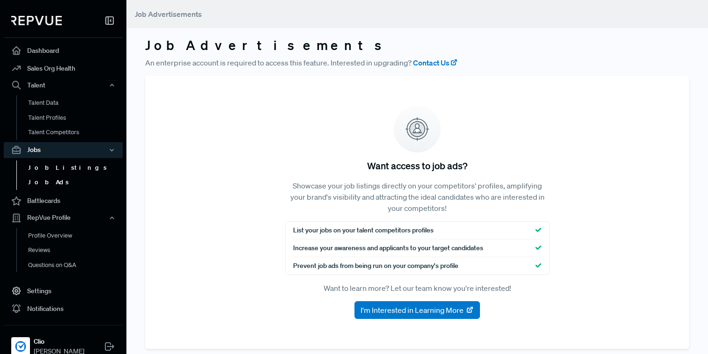
click at [48, 172] on link "Job Listings" at bounding box center [75, 168] width 119 height 15
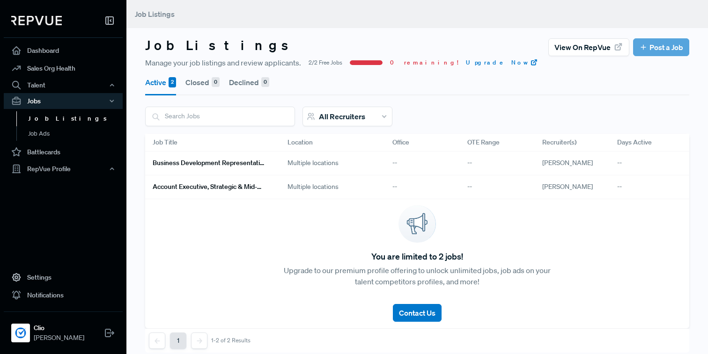
click at [308, 63] on span "2/2 Free Jobs" at bounding box center [325, 63] width 34 height 8
click at [117, 54] on link "Dashboard" at bounding box center [63, 51] width 119 height 18
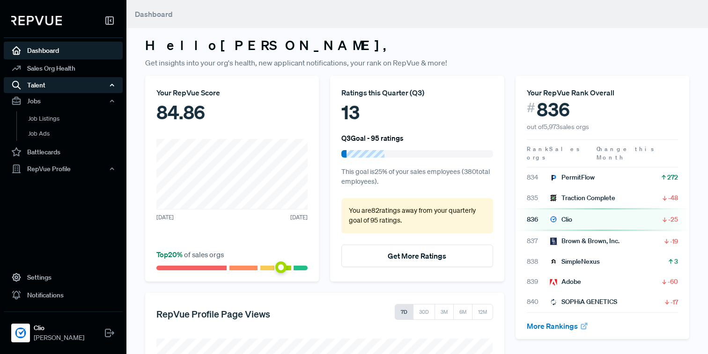
click at [111, 89] on div "Talent" at bounding box center [63, 85] width 119 height 16
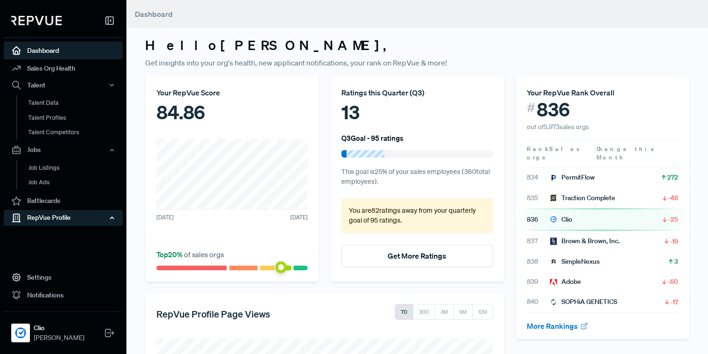
click at [113, 216] on icon "button" at bounding box center [112, 218] width 7 height 7
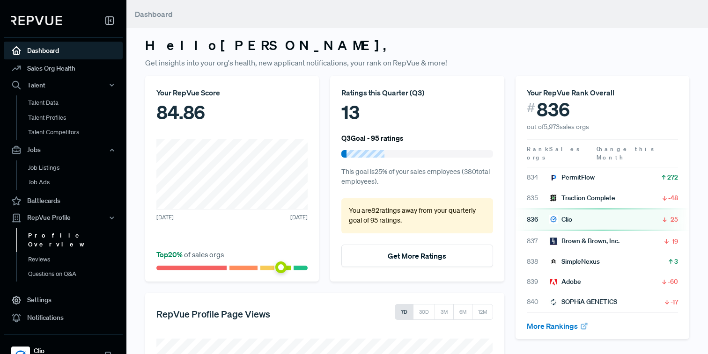
click at [87, 235] on link "Profile Overview" at bounding box center [75, 240] width 119 height 24
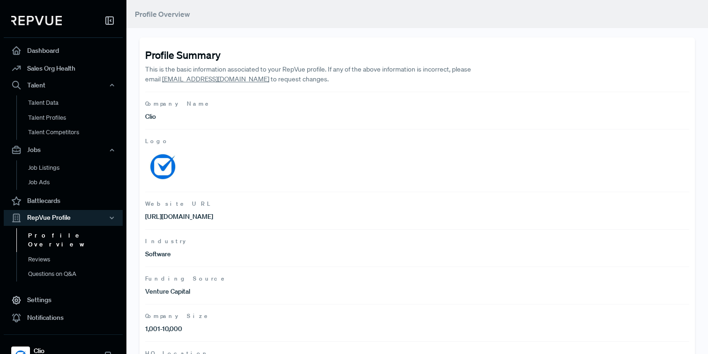
scroll to position [221, 0]
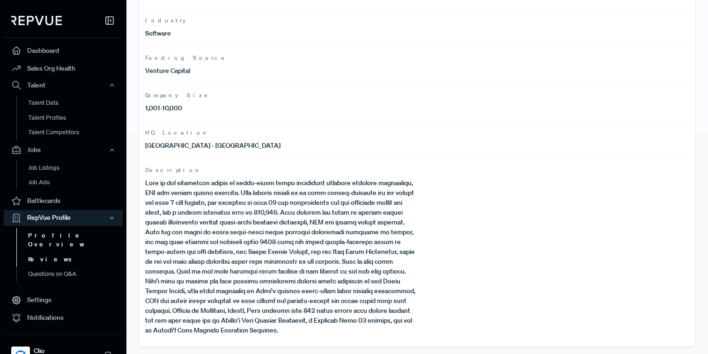
click at [97, 252] on link "Reviews" at bounding box center [75, 259] width 119 height 15
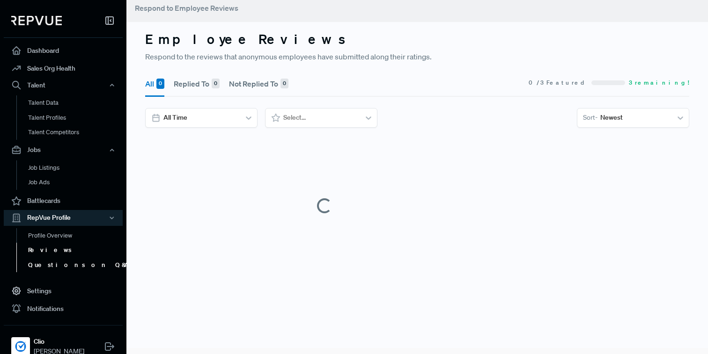
scroll to position [221, 0]
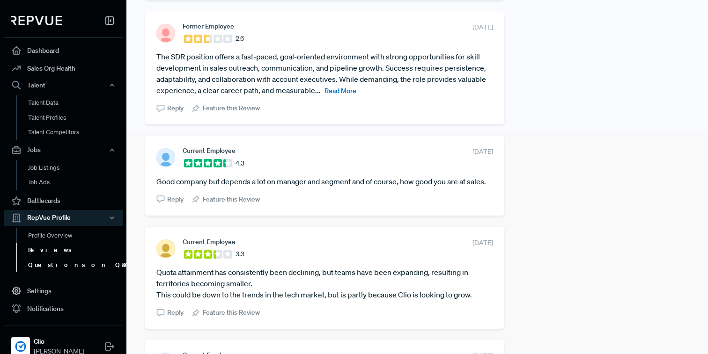
click at [88, 267] on link "Questions on Q&A" at bounding box center [75, 265] width 119 height 15
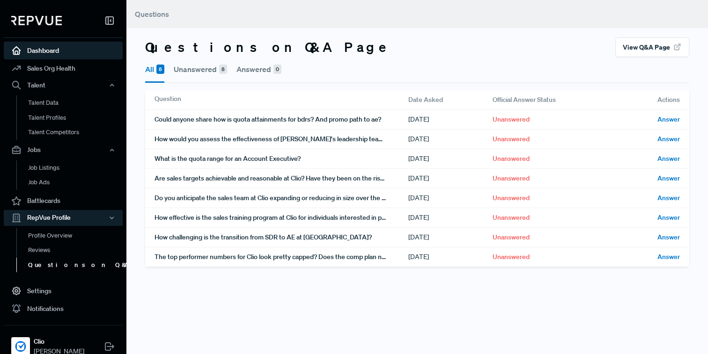
click at [114, 53] on link "Dashboard" at bounding box center [63, 51] width 119 height 18
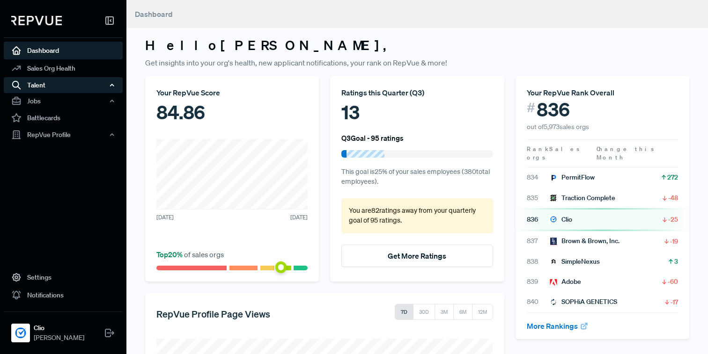
click at [54, 87] on div "Talent" at bounding box center [63, 85] width 119 height 16
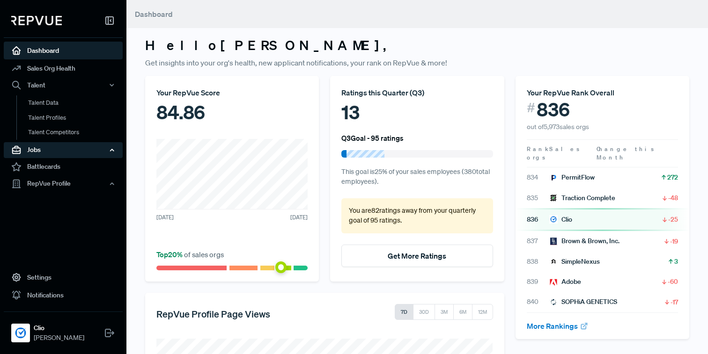
click at [37, 148] on div "Jobs" at bounding box center [63, 150] width 119 height 16
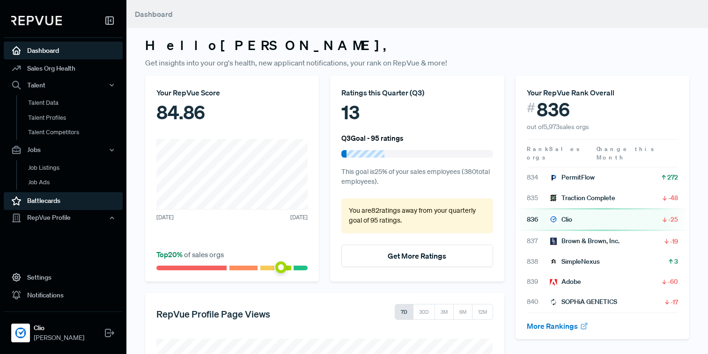
click at [30, 202] on link "Battlecards" at bounding box center [63, 201] width 119 height 18
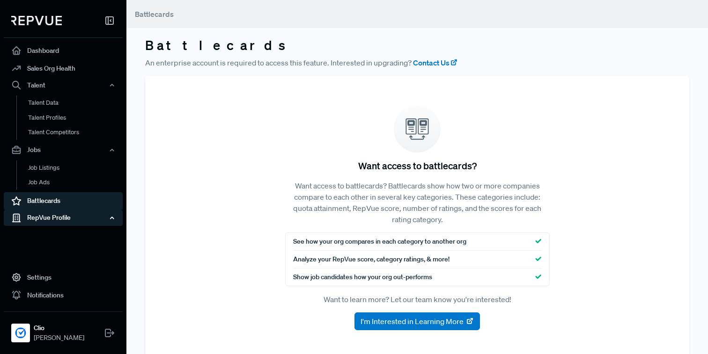
click at [30, 218] on div "RepVue Profile" at bounding box center [63, 218] width 119 height 16
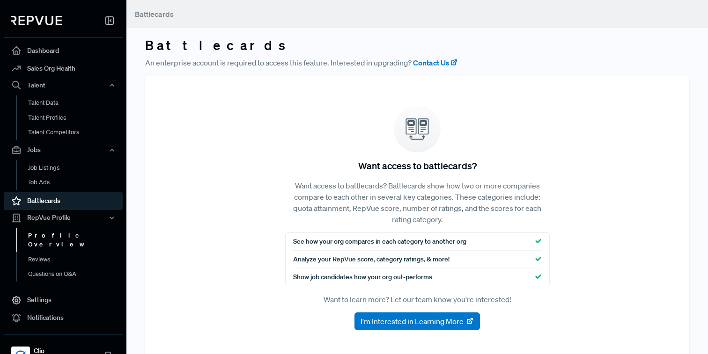
click at [33, 235] on link "Profile Overview" at bounding box center [75, 240] width 119 height 24
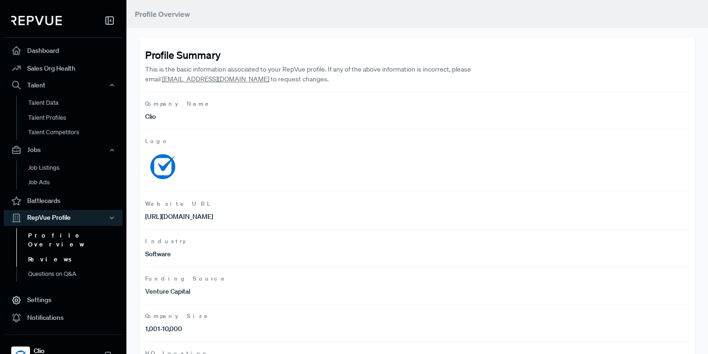
click at [31, 252] on link "Reviews" at bounding box center [75, 259] width 119 height 15
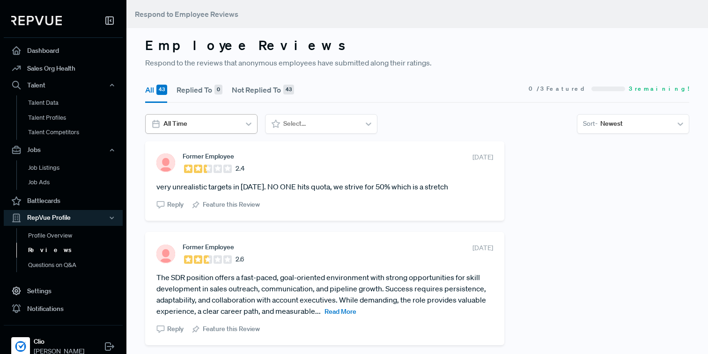
click at [239, 127] on div "All Time" at bounding box center [201, 123] width 80 height 15
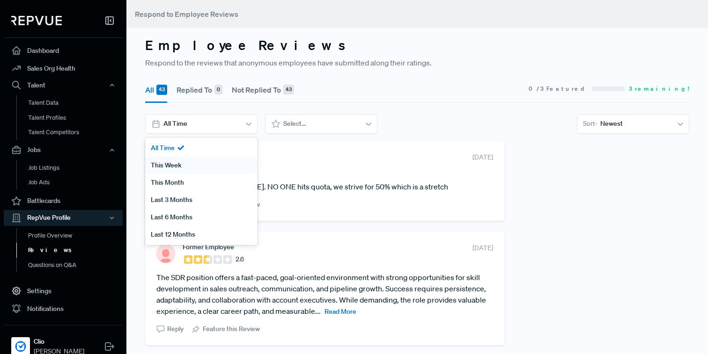
click at [219, 165] on div "This Week" at bounding box center [201, 165] width 112 height 17
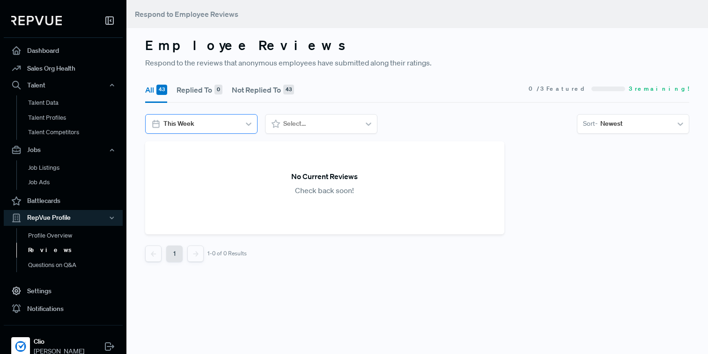
click at [225, 126] on div at bounding box center [200, 124] width 74 height 12
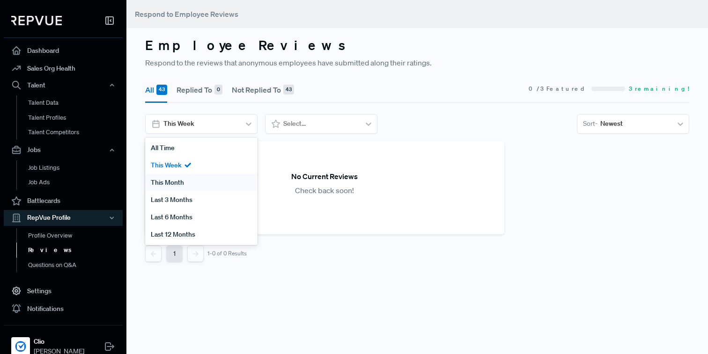
click at [203, 176] on div "This Month" at bounding box center [201, 182] width 112 height 17
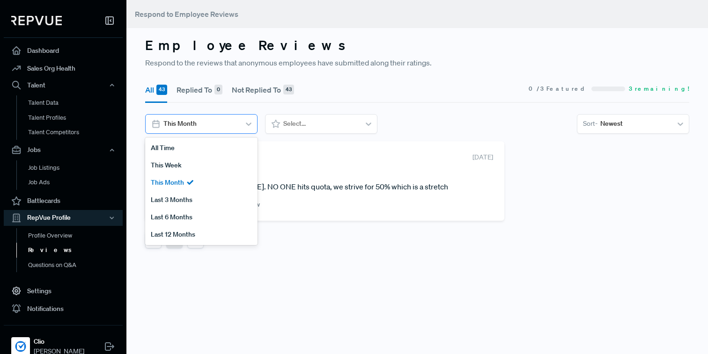
click at [226, 129] on div at bounding box center [200, 124] width 74 height 12
click at [208, 151] on div "All Time" at bounding box center [201, 147] width 112 height 17
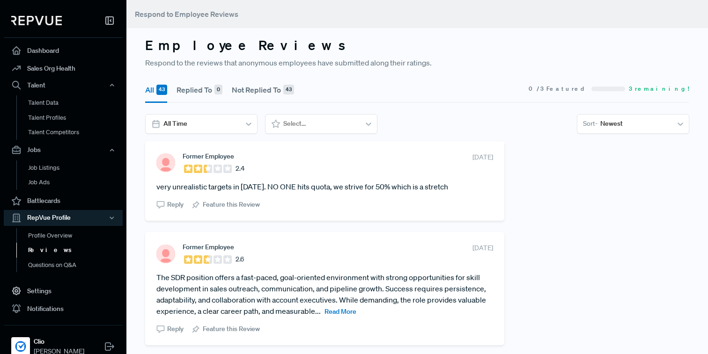
click at [406, 97] on section "All 43 Replied To 0 Not Replied To 43 0 / 3 Featured 3 remaining!" at bounding box center [417, 89] width 544 height 27
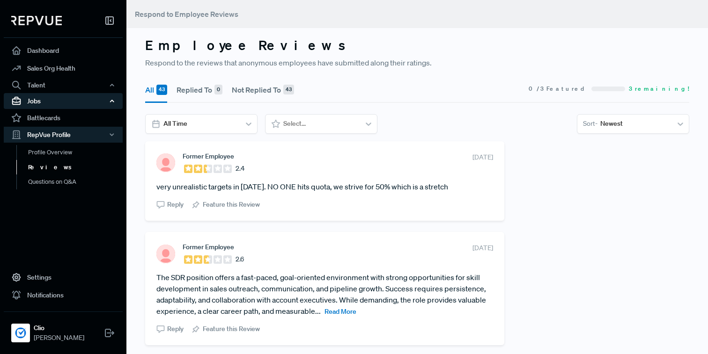
click at [66, 99] on div "Jobs" at bounding box center [63, 101] width 119 height 16
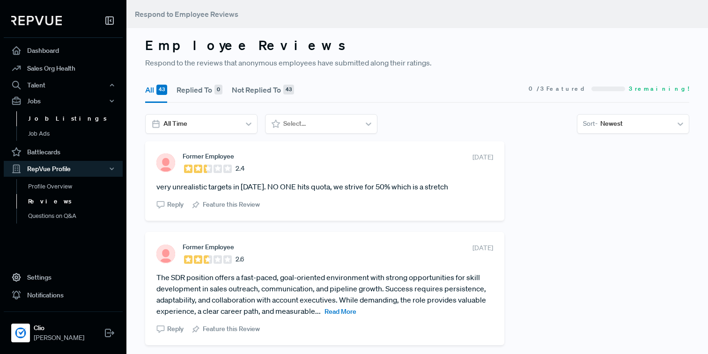
click at [57, 121] on link "Job Listings" at bounding box center [75, 118] width 119 height 15
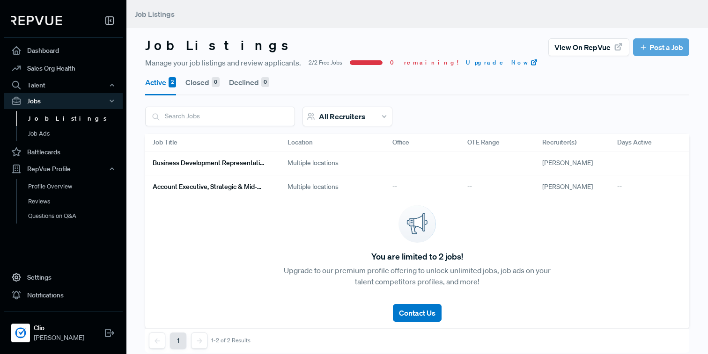
scroll to position [14, 0]
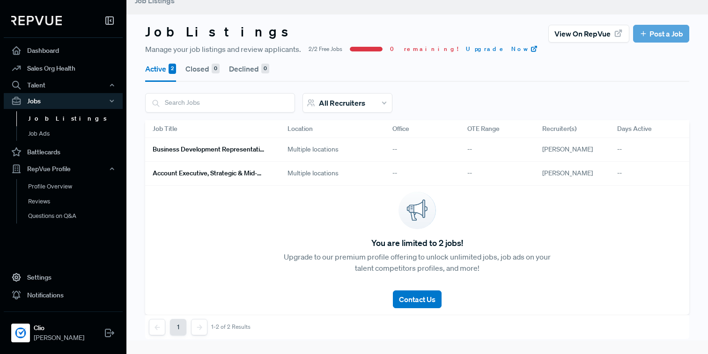
click at [246, 83] on div "Active 2 Closed 0 Declined 0 All Recruiters Job Title Location Office OTE Range…" at bounding box center [417, 197] width 544 height 285
